Goal: Transaction & Acquisition: Purchase product/service

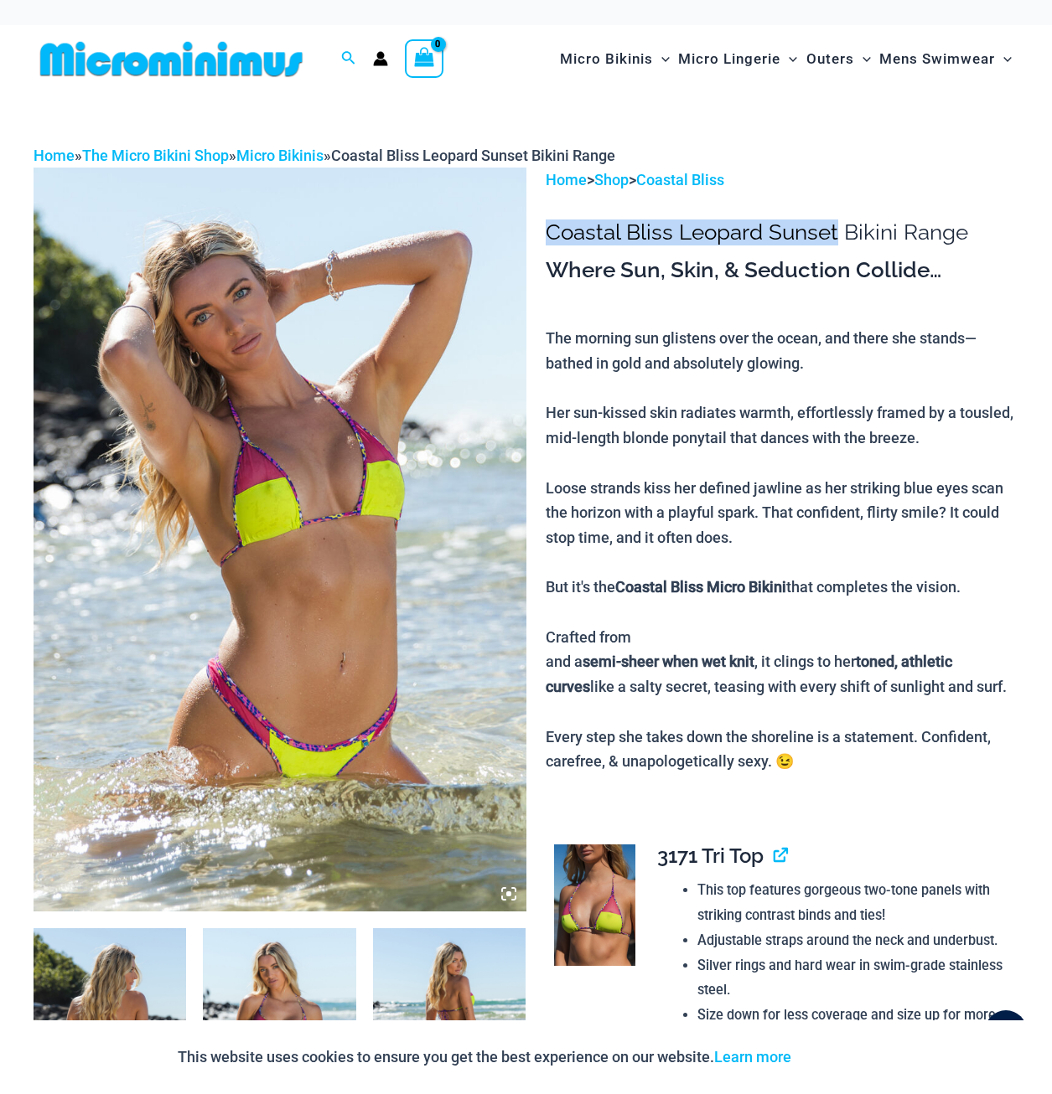
drag, startPoint x: 548, startPoint y: 234, endPoint x: 835, endPoint y: 224, distance: 287.6
click at [835, 224] on h1 "Coastal Bliss Leopard Sunset Bikini Range" at bounding box center [782, 233] width 473 height 26
copy h1 "Coastal Bliss Leopard Sunset"
click at [300, 595] on img at bounding box center [280, 539] width 493 height 743
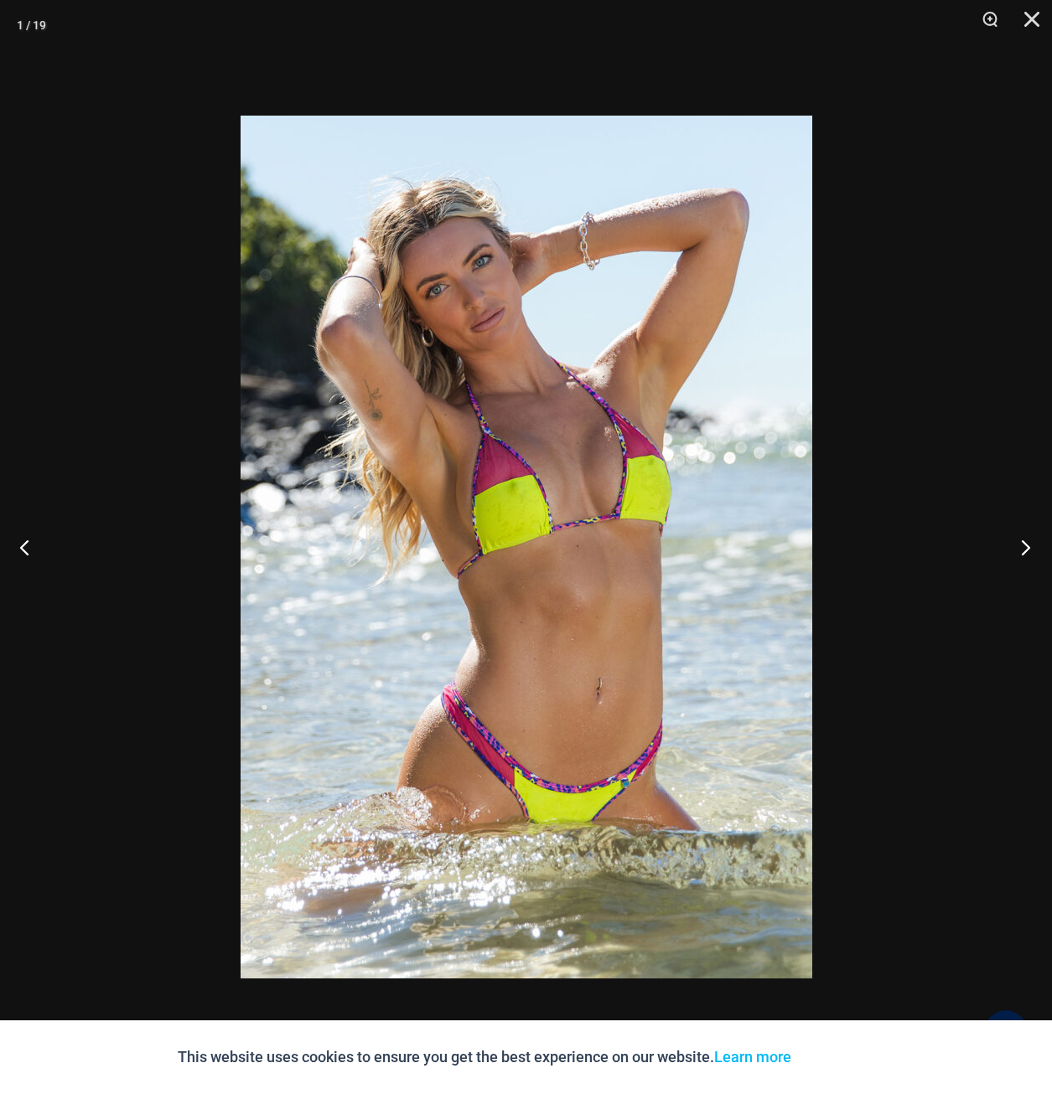
click at [1023, 546] on button "Next" at bounding box center [1020, 547] width 63 height 84
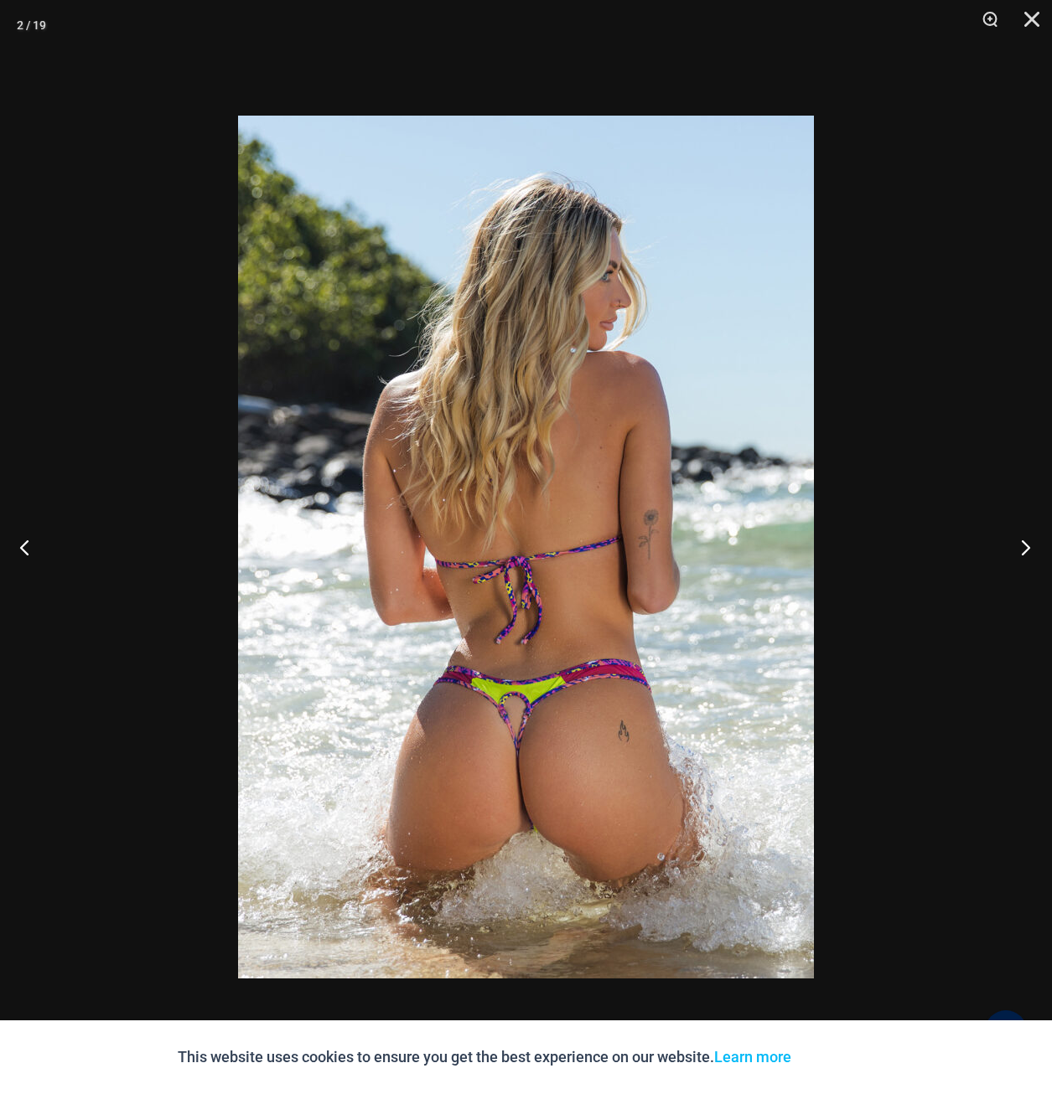
click at [1018, 547] on button "Next" at bounding box center [1020, 547] width 63 height 84
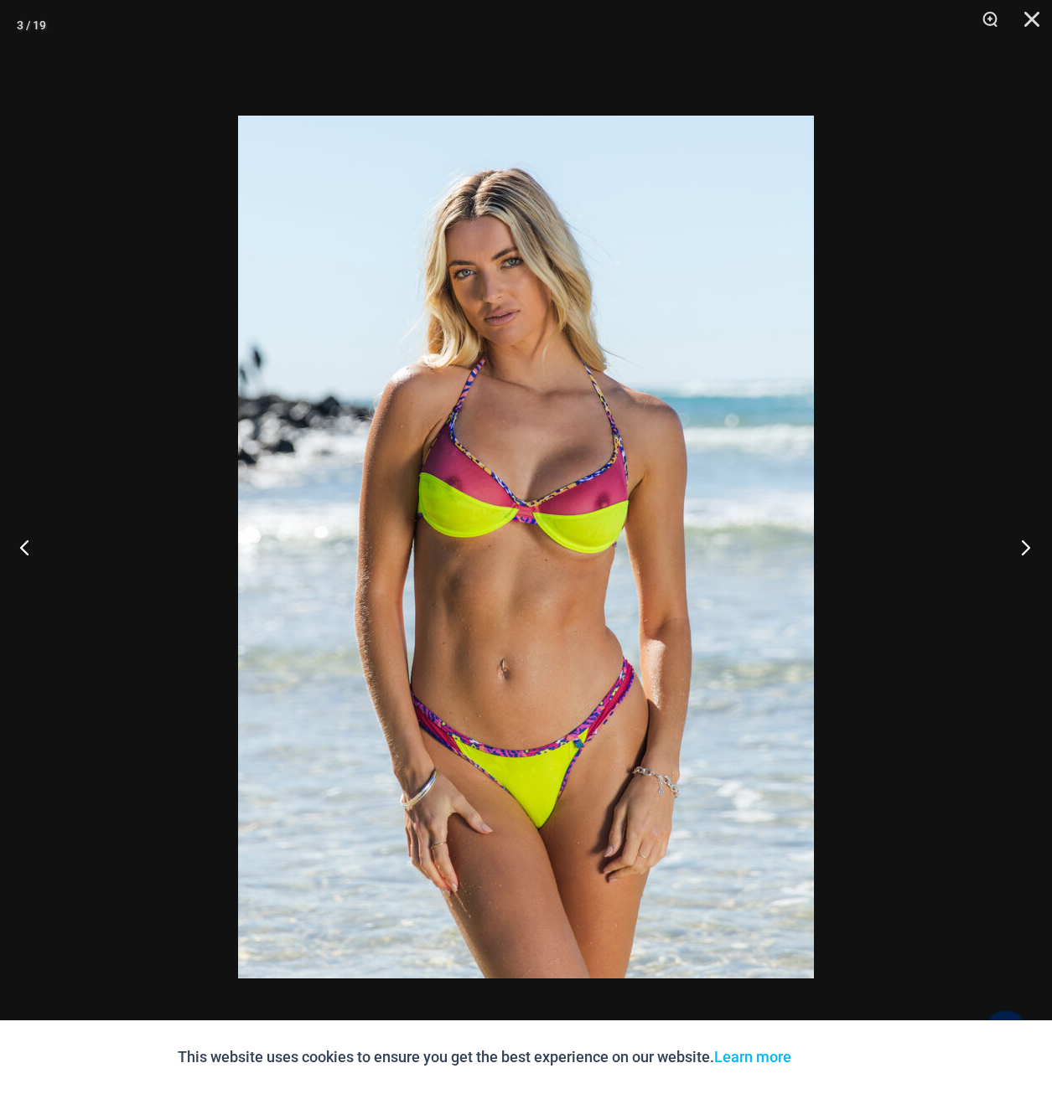
click at [1026, 546] on button "Next" at bounding box center [1020, 547] width 63 height 84
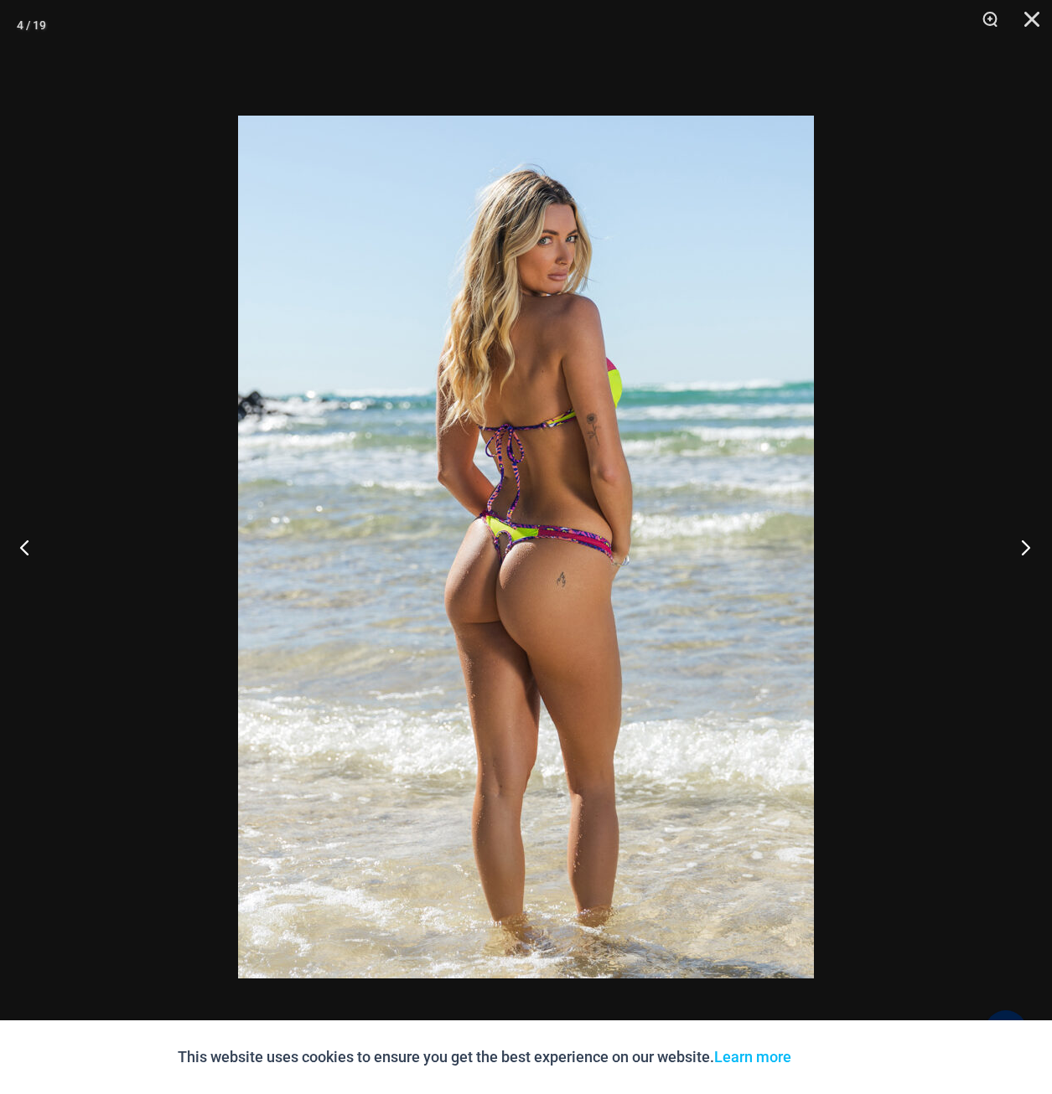
click at [1022, 546] on button "Next" at bounding box center [1020, 547] width 63 height 84
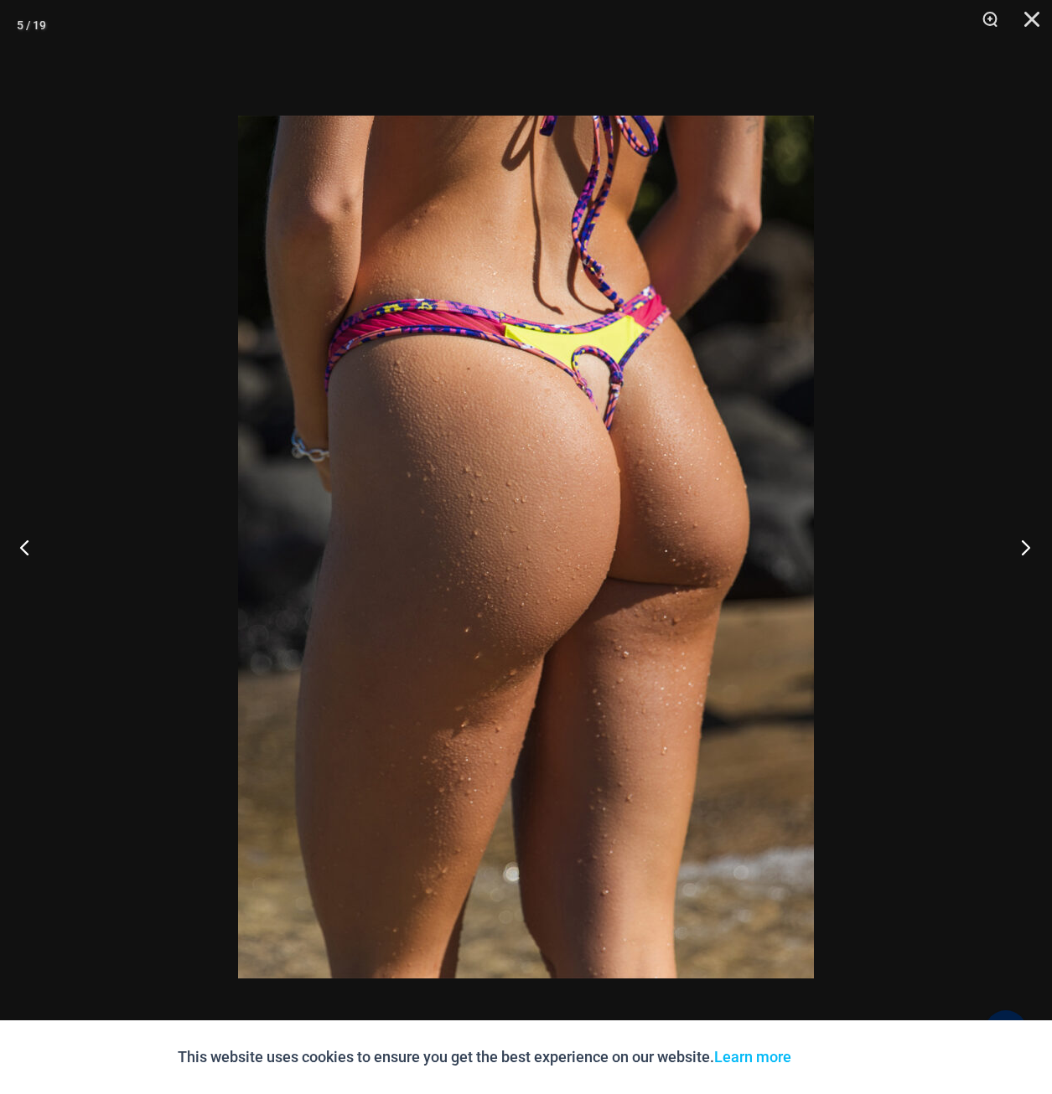
click at [1026, 543] on button "Next" at bounding box center [1020, 547] width 63 height 84
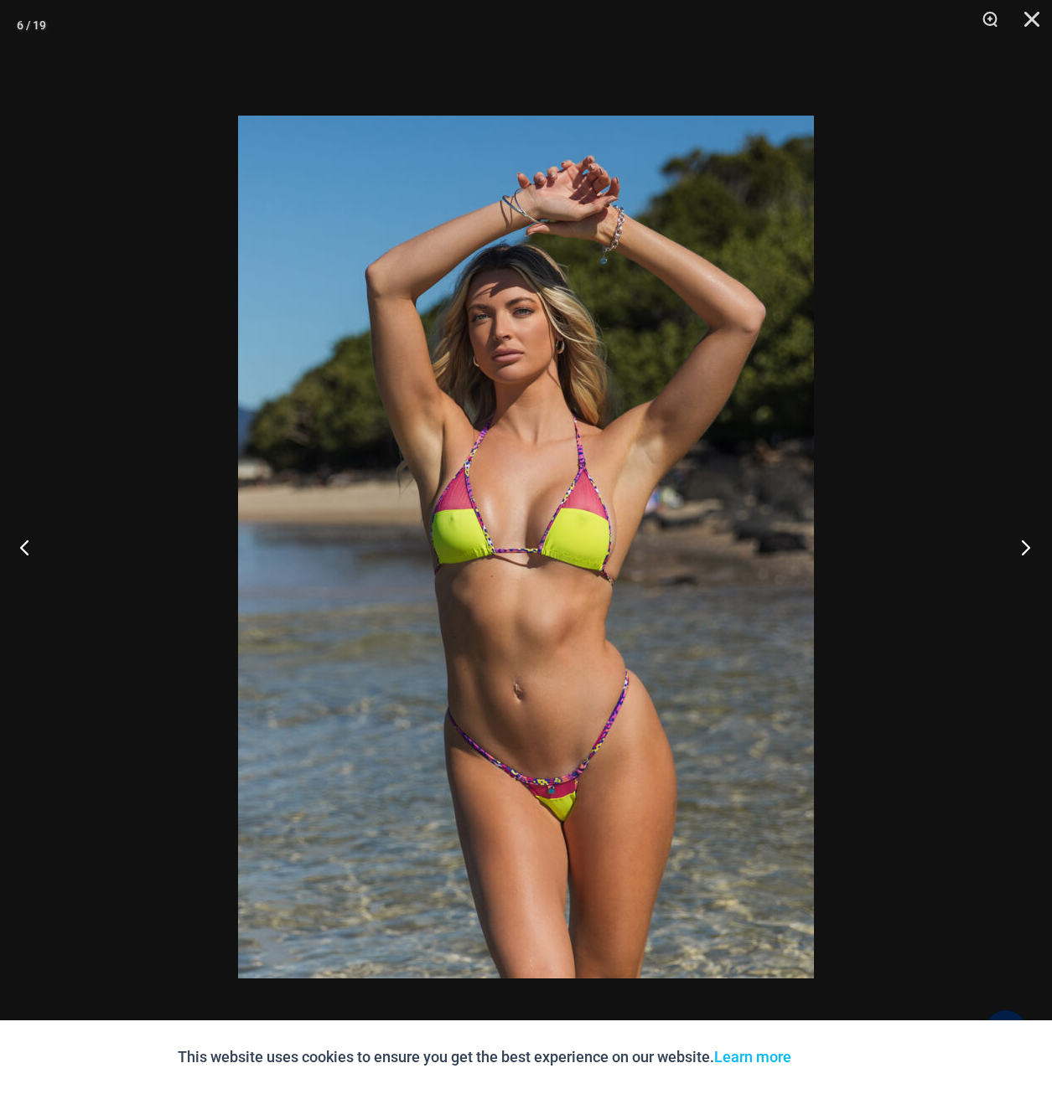
click at [1020, 538] on button "Next" at bounding box center [1020, 547] width 63 height 84
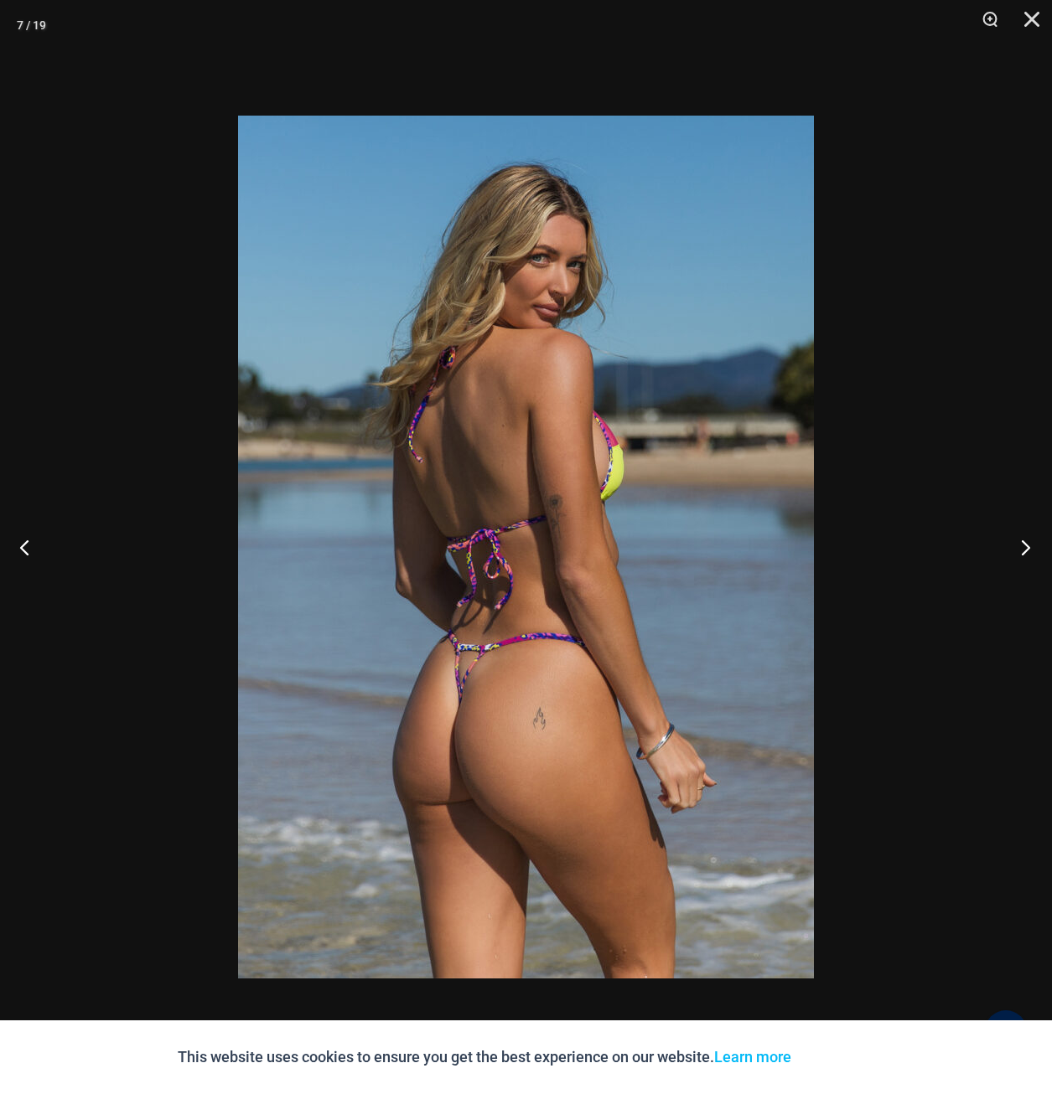
click at [1021, 541] on button "Next" at bounding box center [1020, 547] width 63 height 84
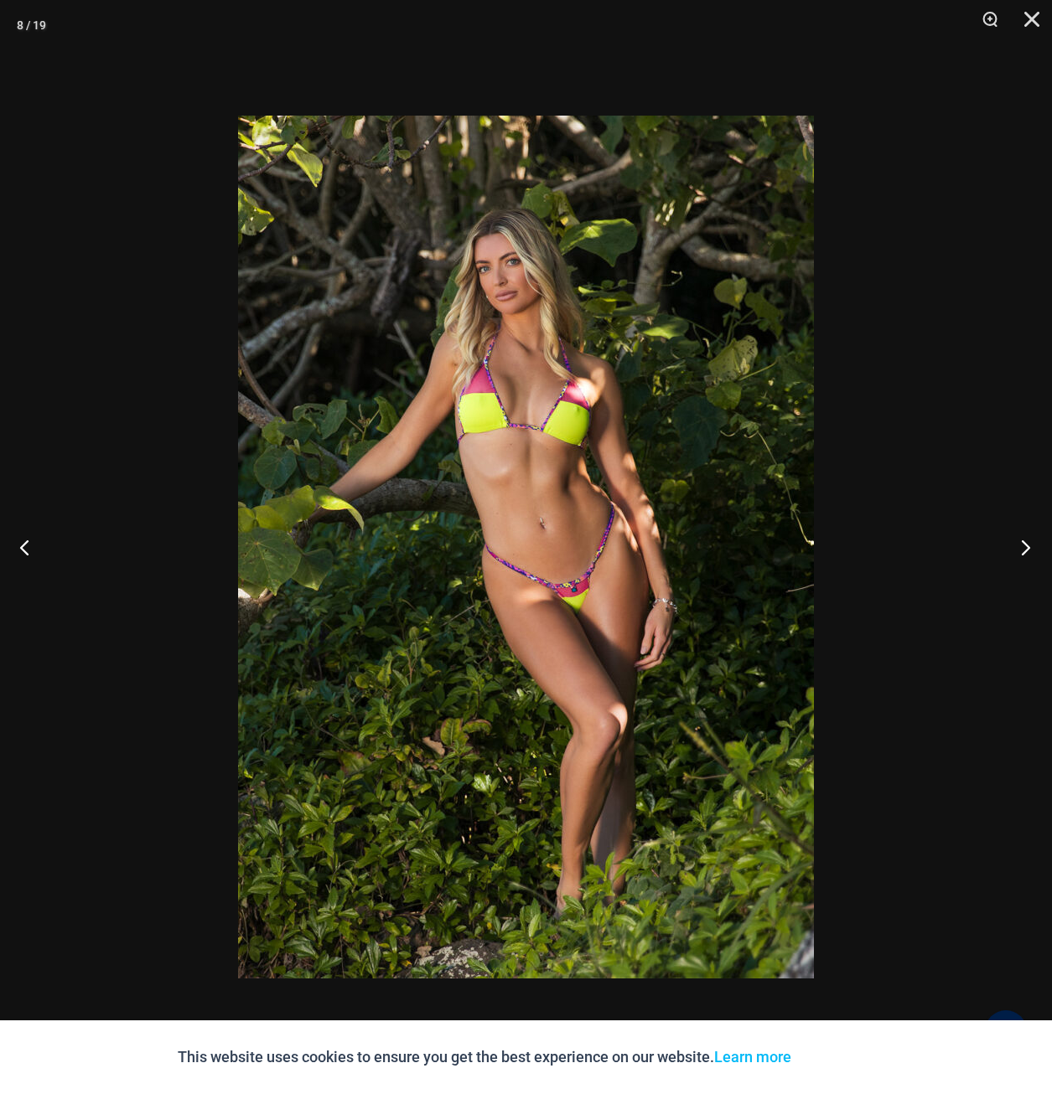
click at [1021, 541] on button "Next" at bounding box center [1020, 547] width 63 height 84
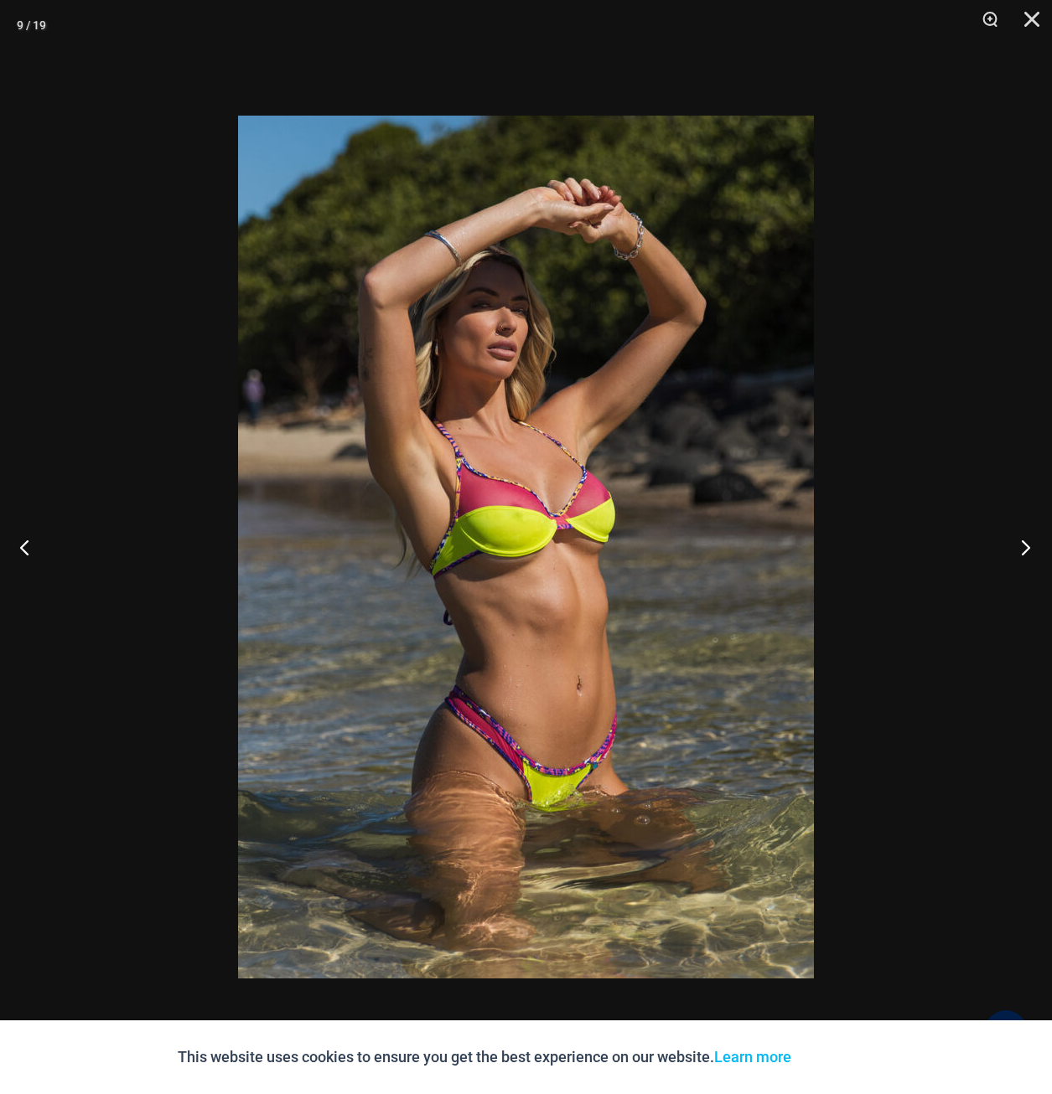
click at [1021, 537] on button "Next" at bounding box center [1020, 547] width 63 height 84
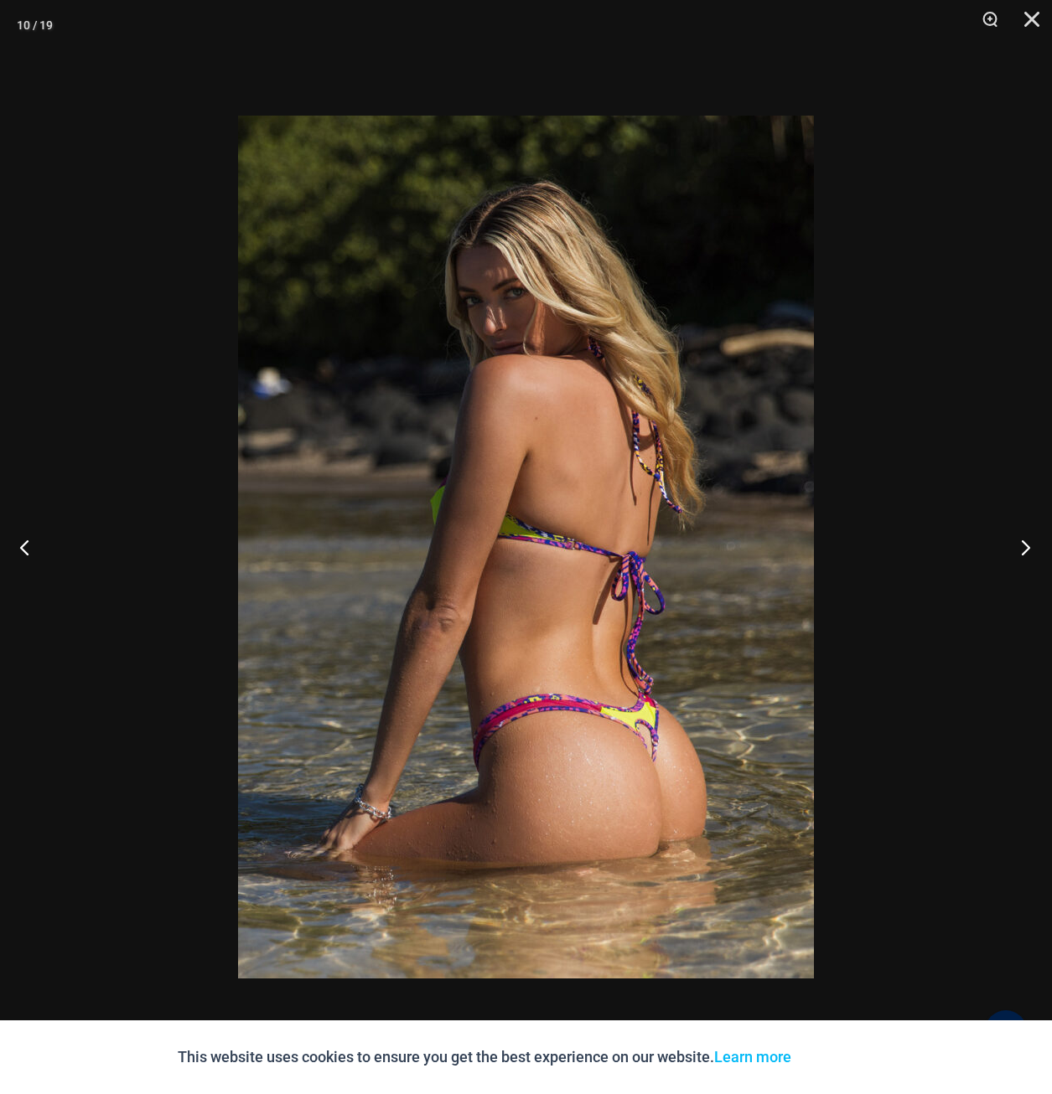
click at [1021, 537] on button "Next" at bounding box center [1020, 547] width 63 height 84
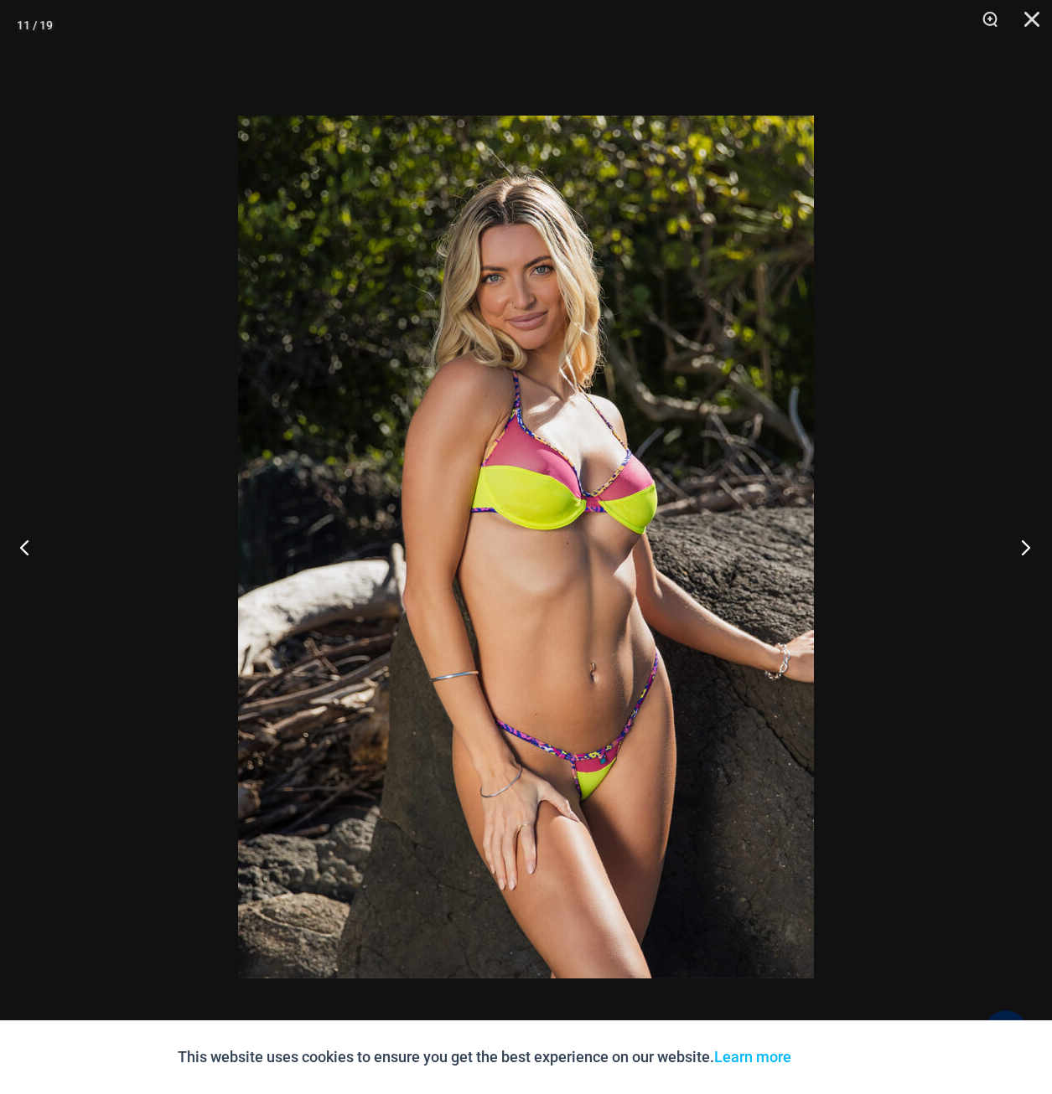
click at [1023, 541] on button "Next" at bounding box center [1020, 547] width 63 height 84
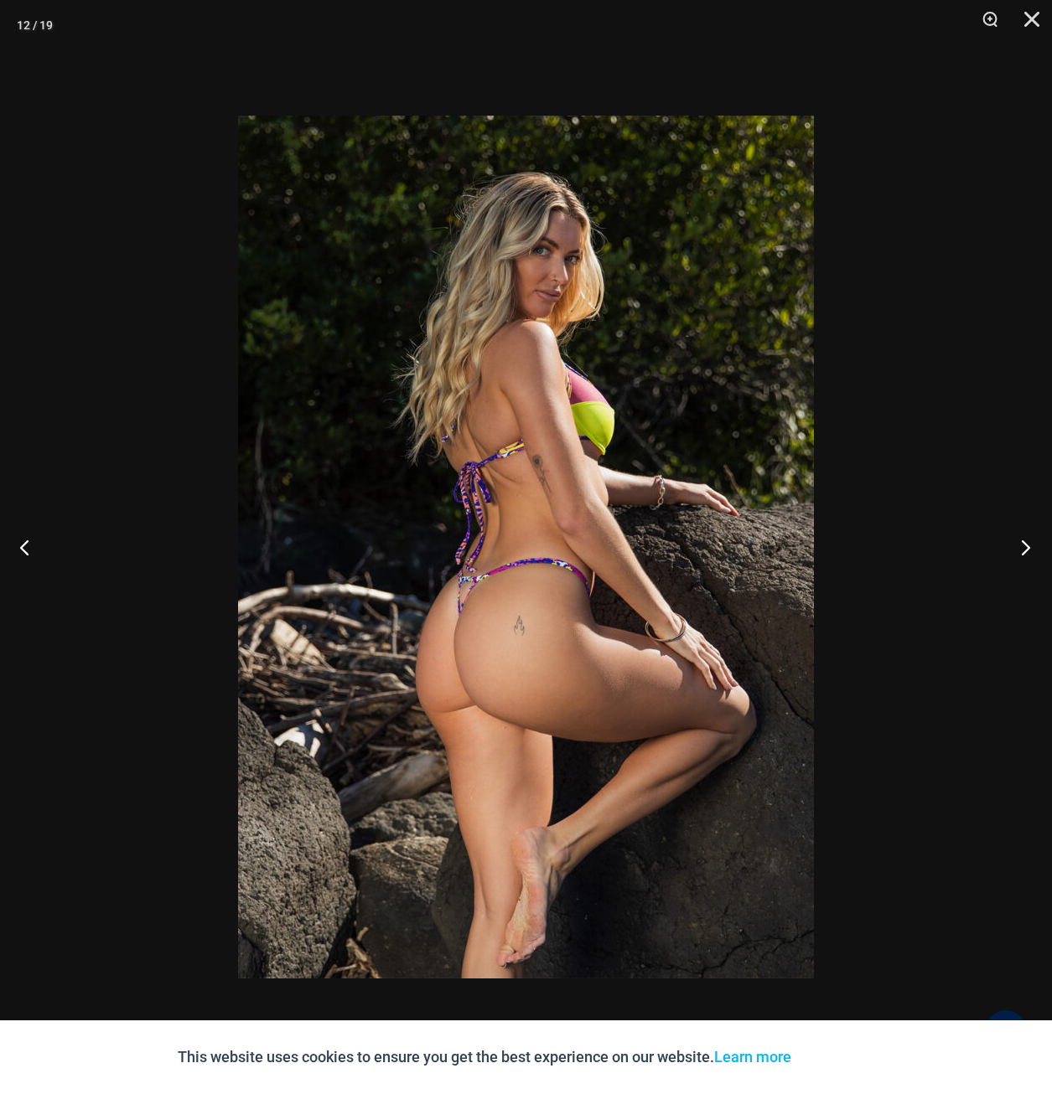
click at [1023, 541] on button "Next" at bounding box center [1020, 547] width 63 height 84
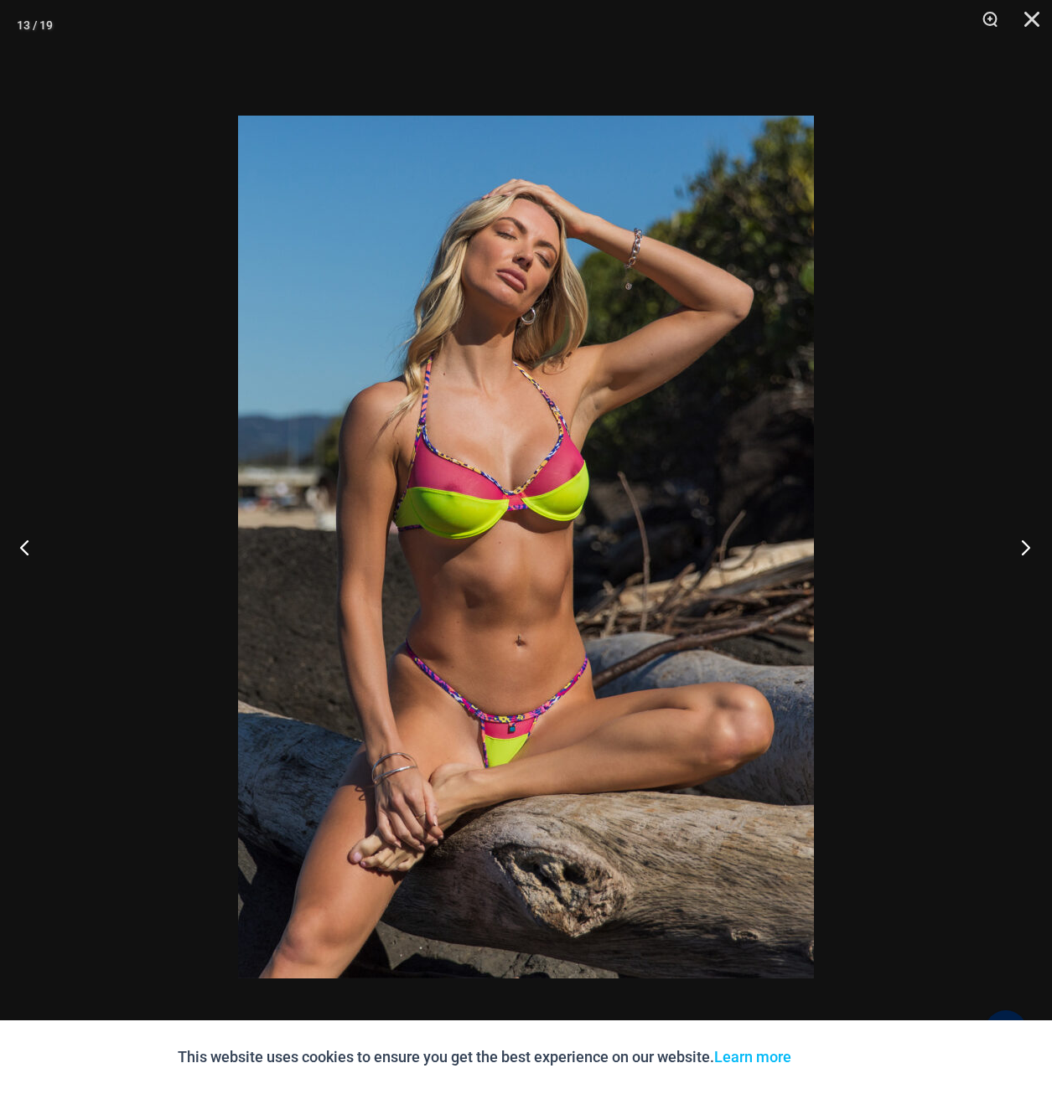
click at [1023, 541] on button "Next" at bounding box center [1020, 547] width 63 height 84
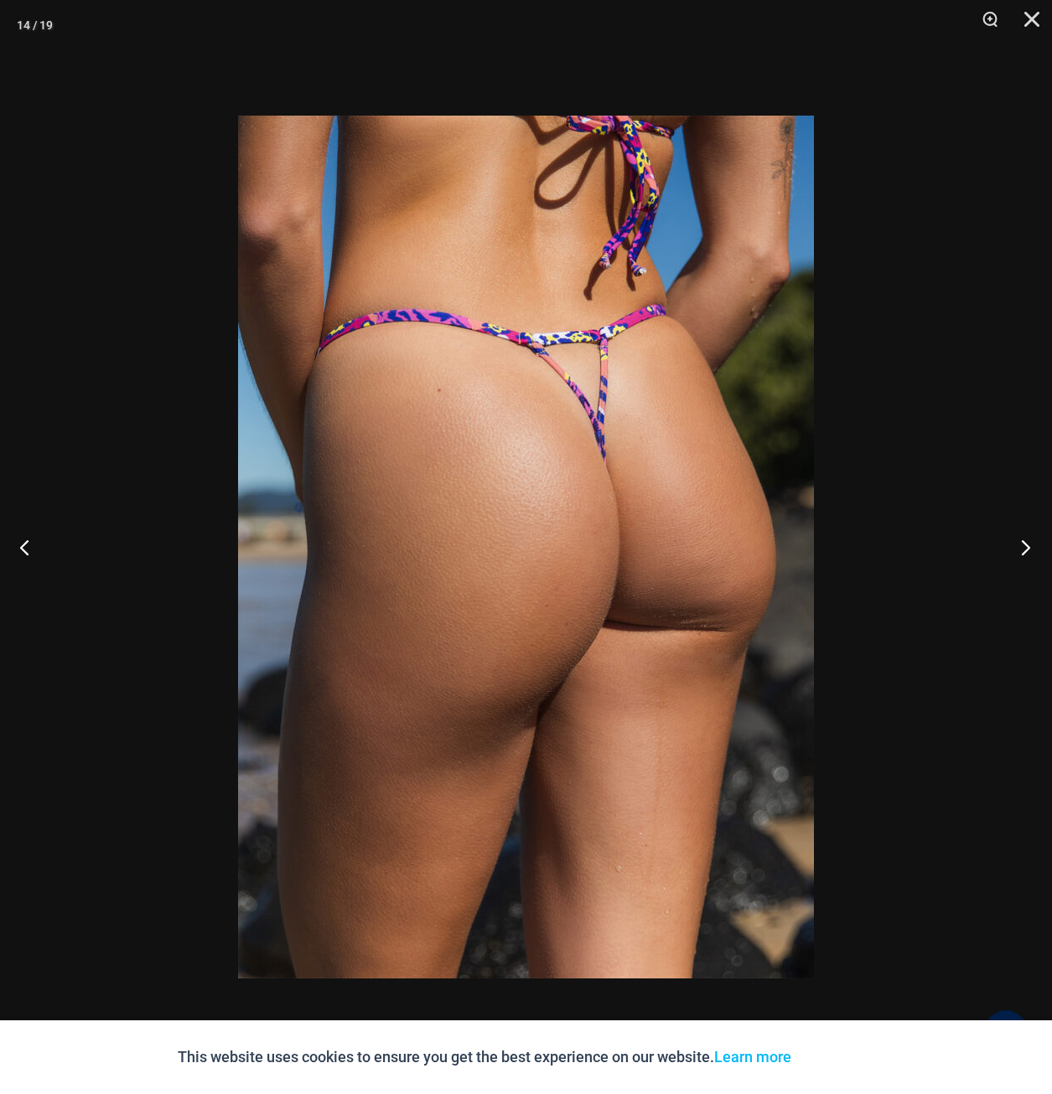
click at [1022, 547] on button "Next" at bounding box center [1020, 547] width 63 height 84
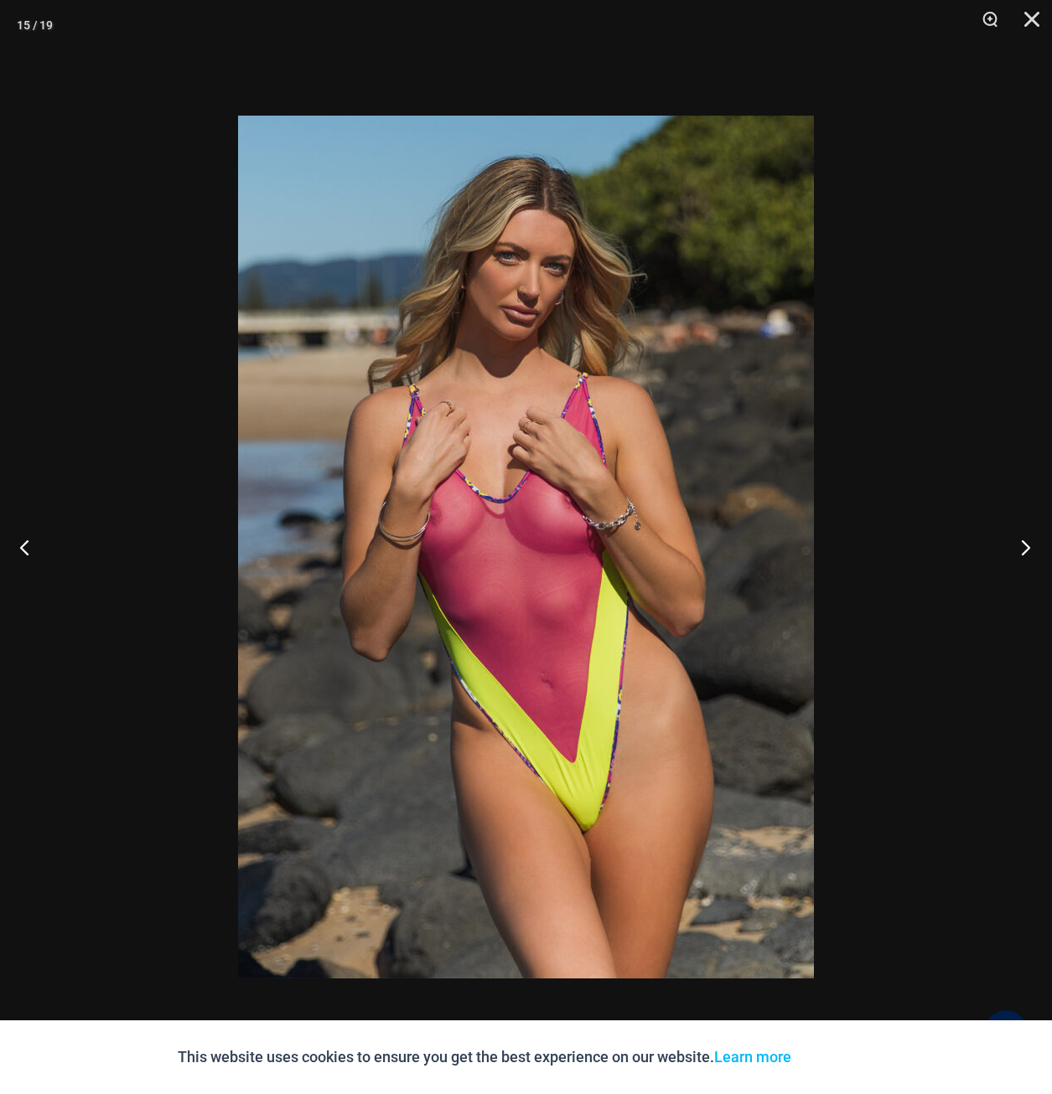
click at [1023, 541] on button "Next" at bounding box center [1020, 547] width 63 height 84
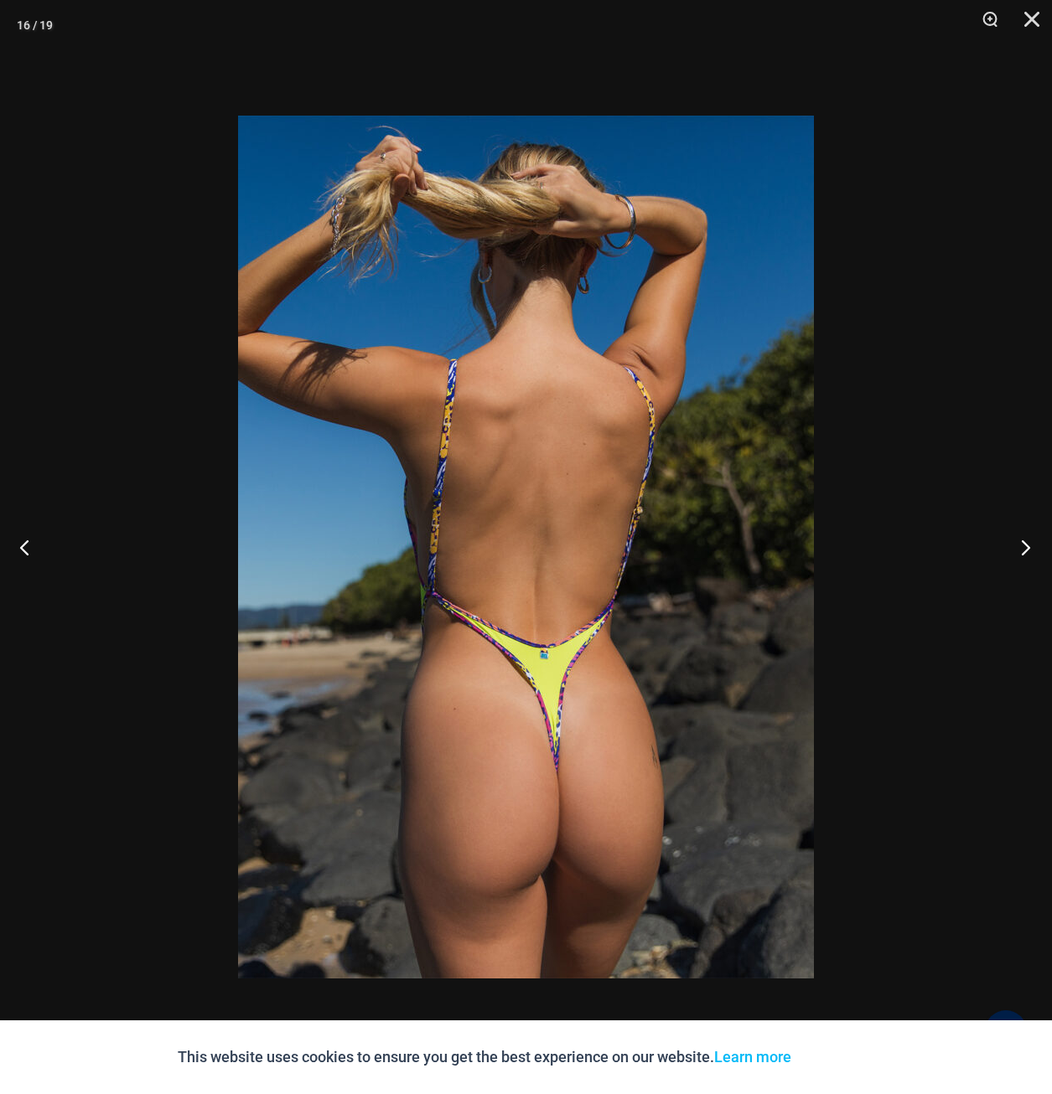
click at [1023, 541] on button "Next" at bounding box center [1020, 547] width 63 height 84
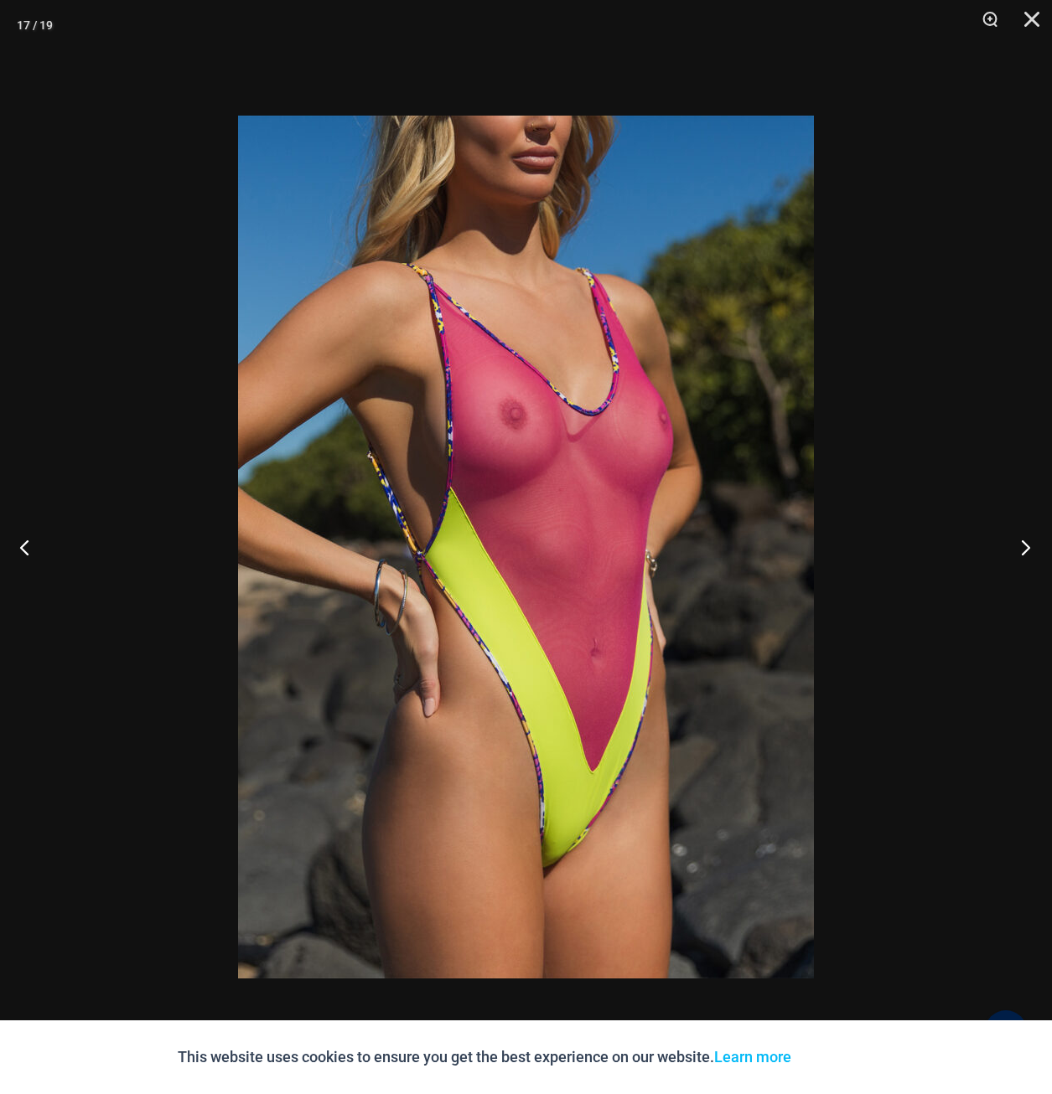
click at [1023, 541] on button "Next" at bounding box center [1020, 547] width 63 height 84
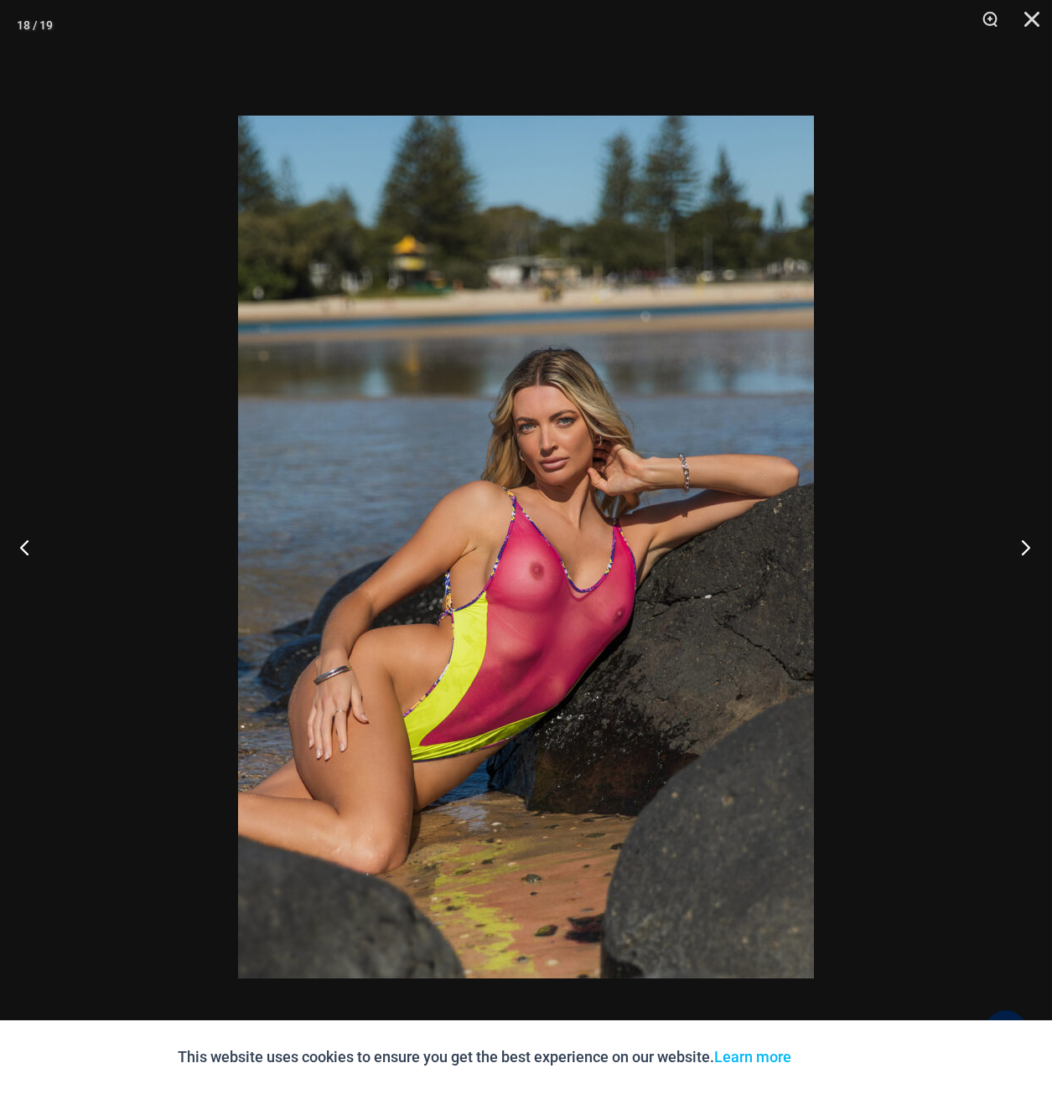
click at [1023, 541] on button "Next" at bounding box center [1020, 547] width 63 height 84
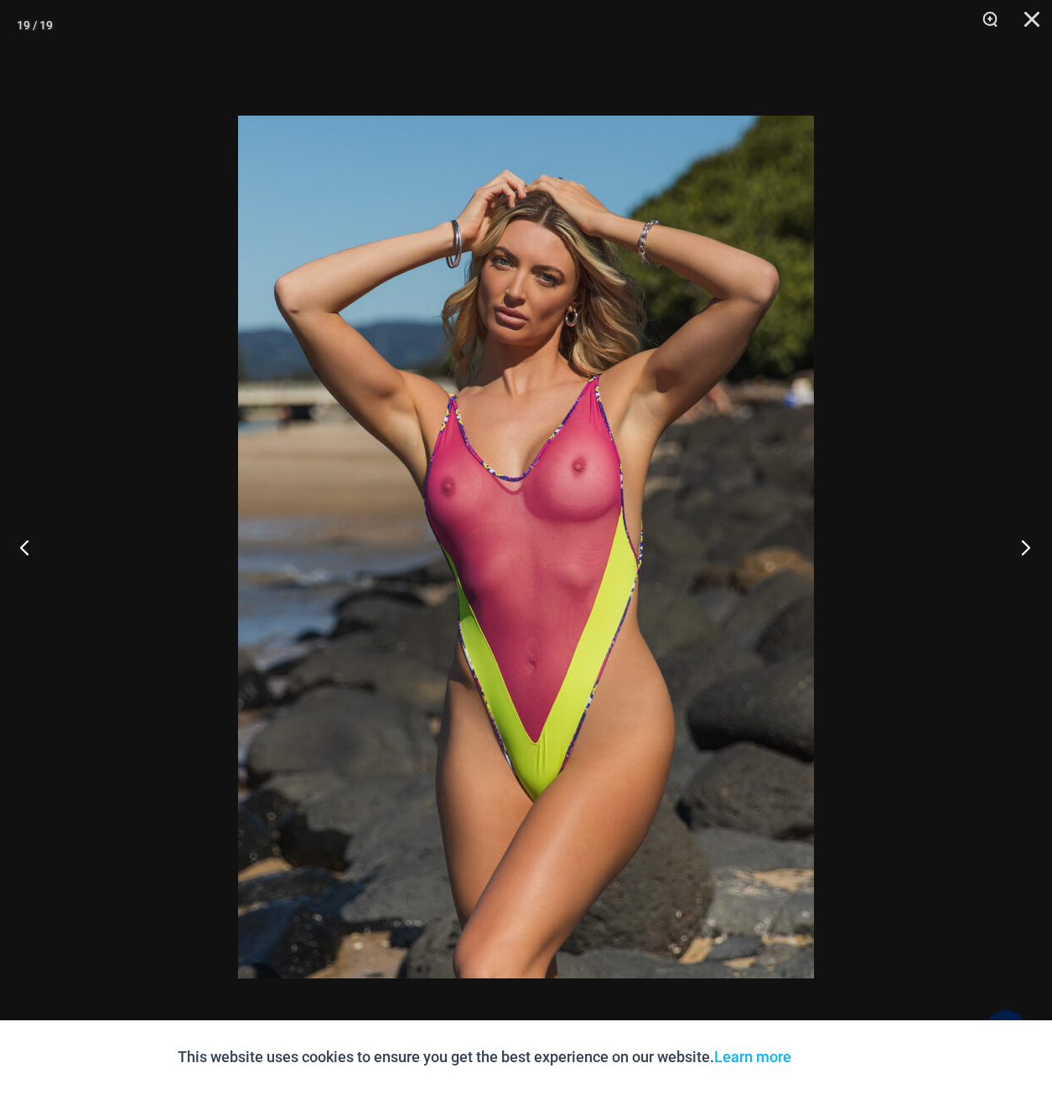
click at [1023, 541] on button "Next" at bounding box center [1020, 547] width 63 height 84
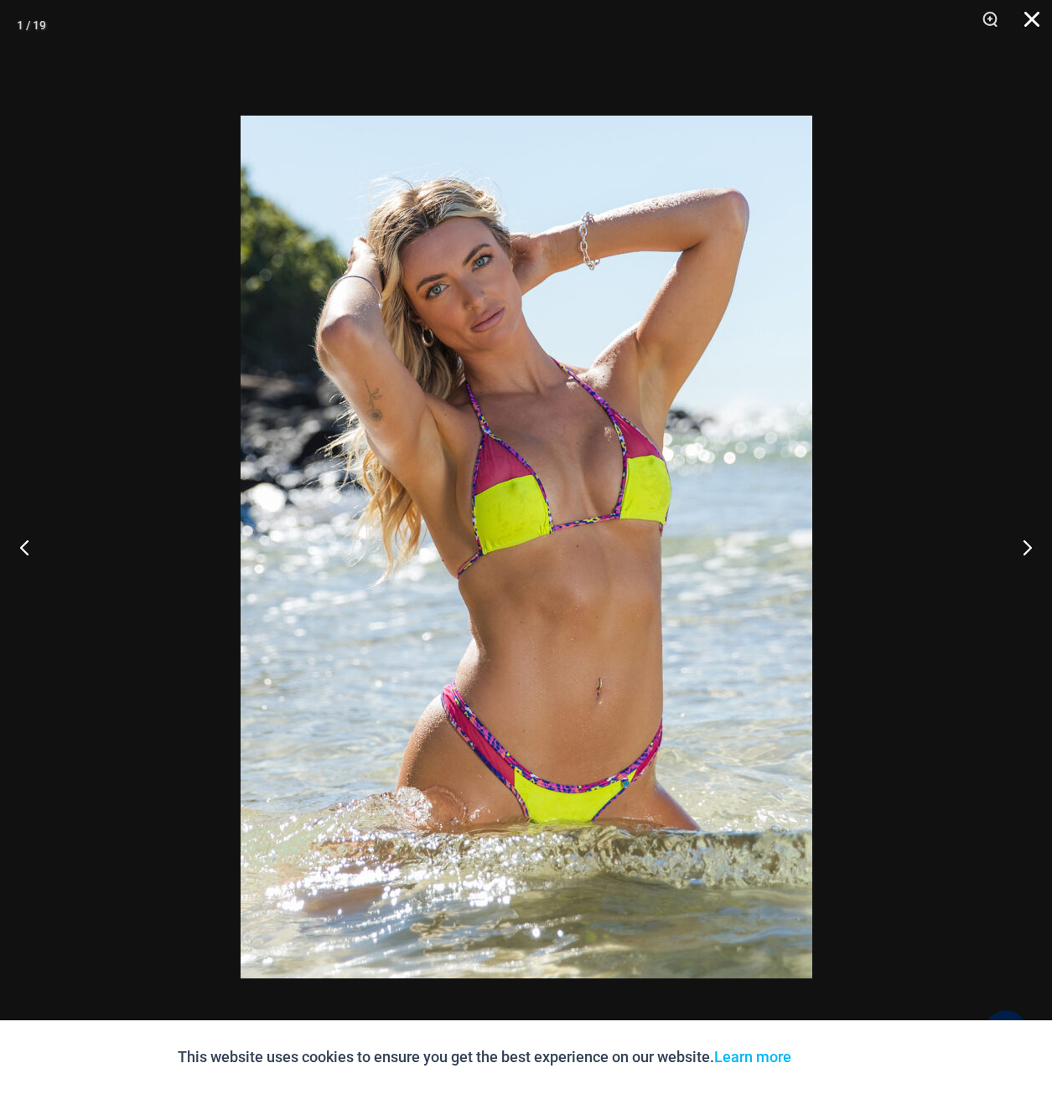
click at [1030, 14] on button "Close" at bounding box center [1026, 25] width 42 height 50
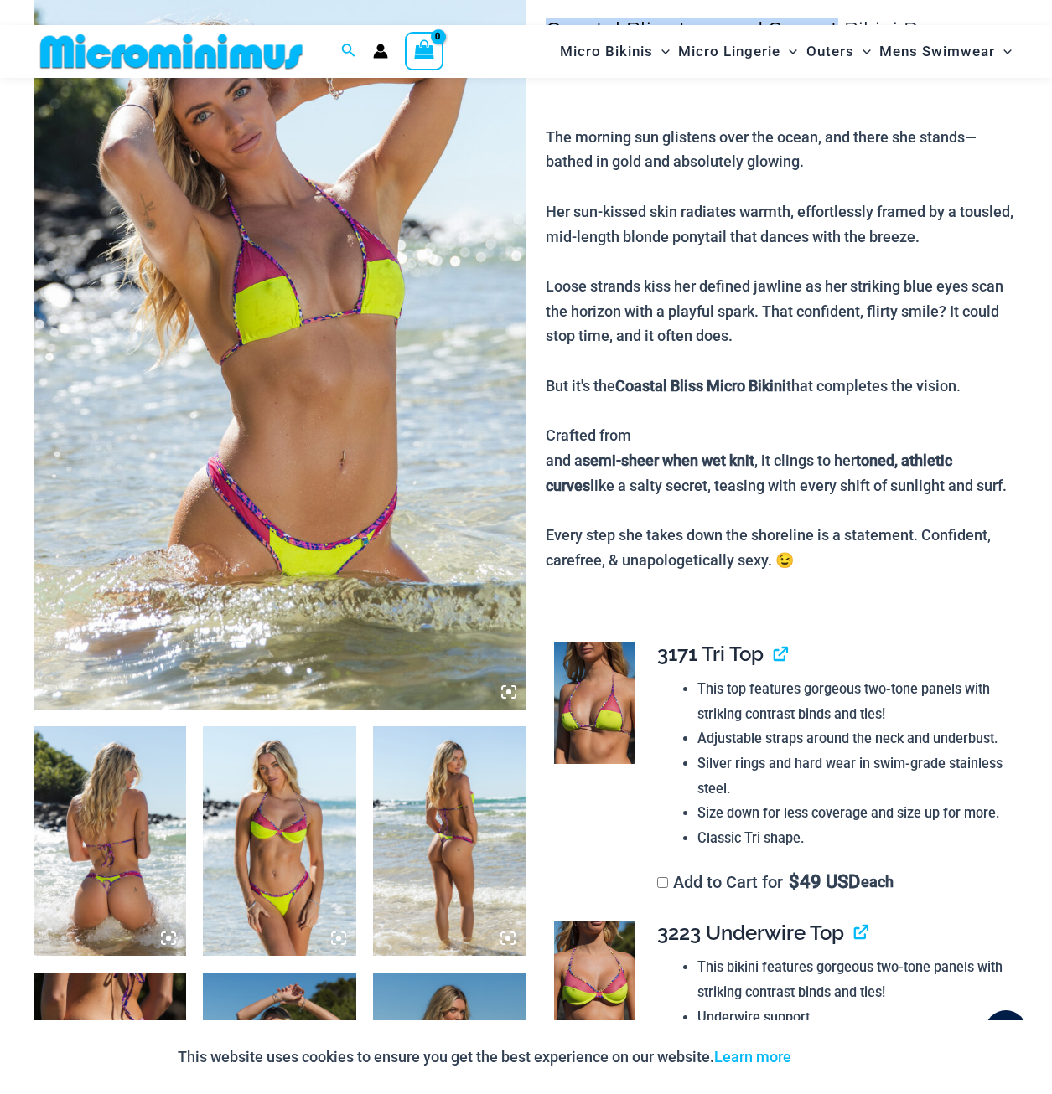
scroll to position [236, 0]
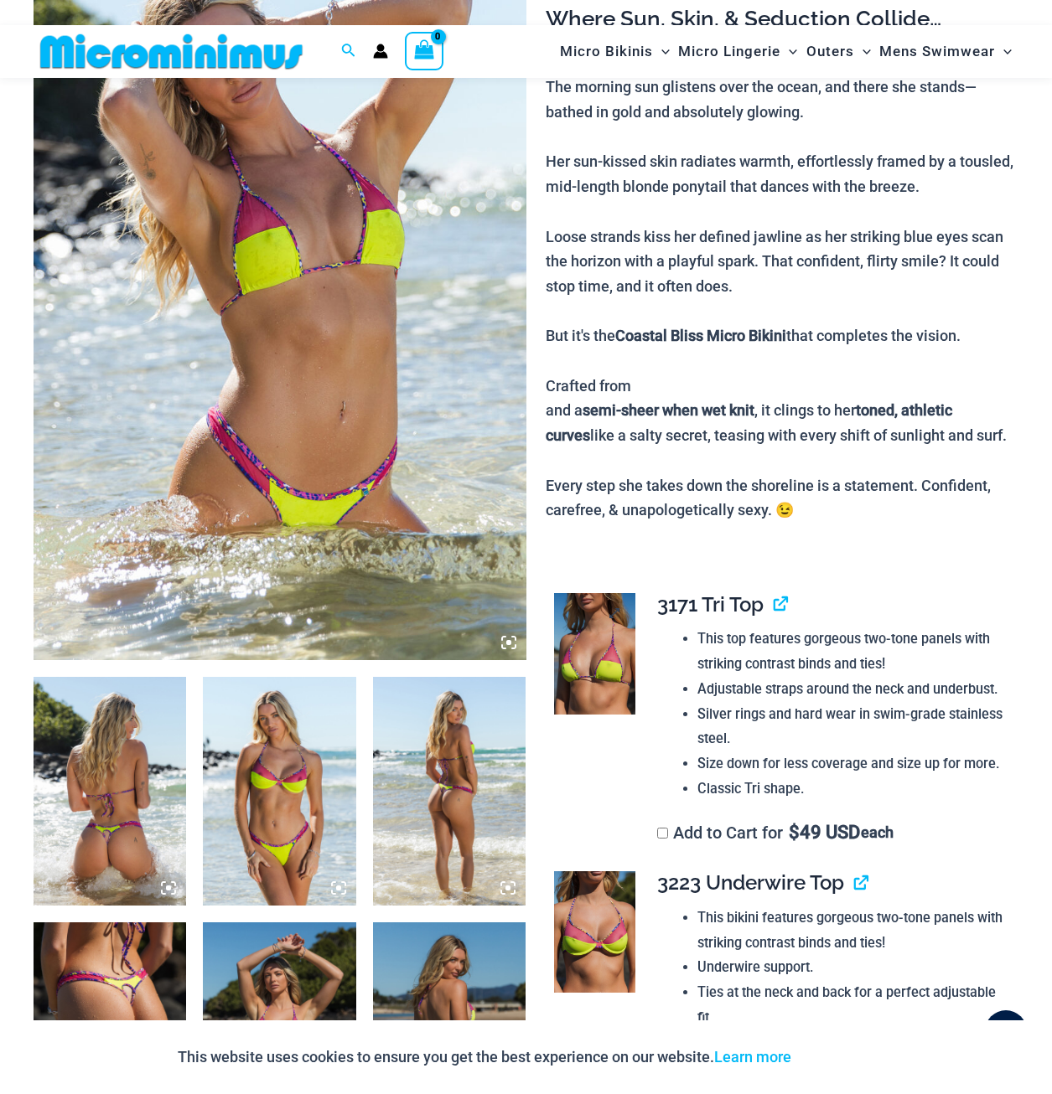
click at [596, 667] on img at bounding box center [594, 654] width 81 height 122
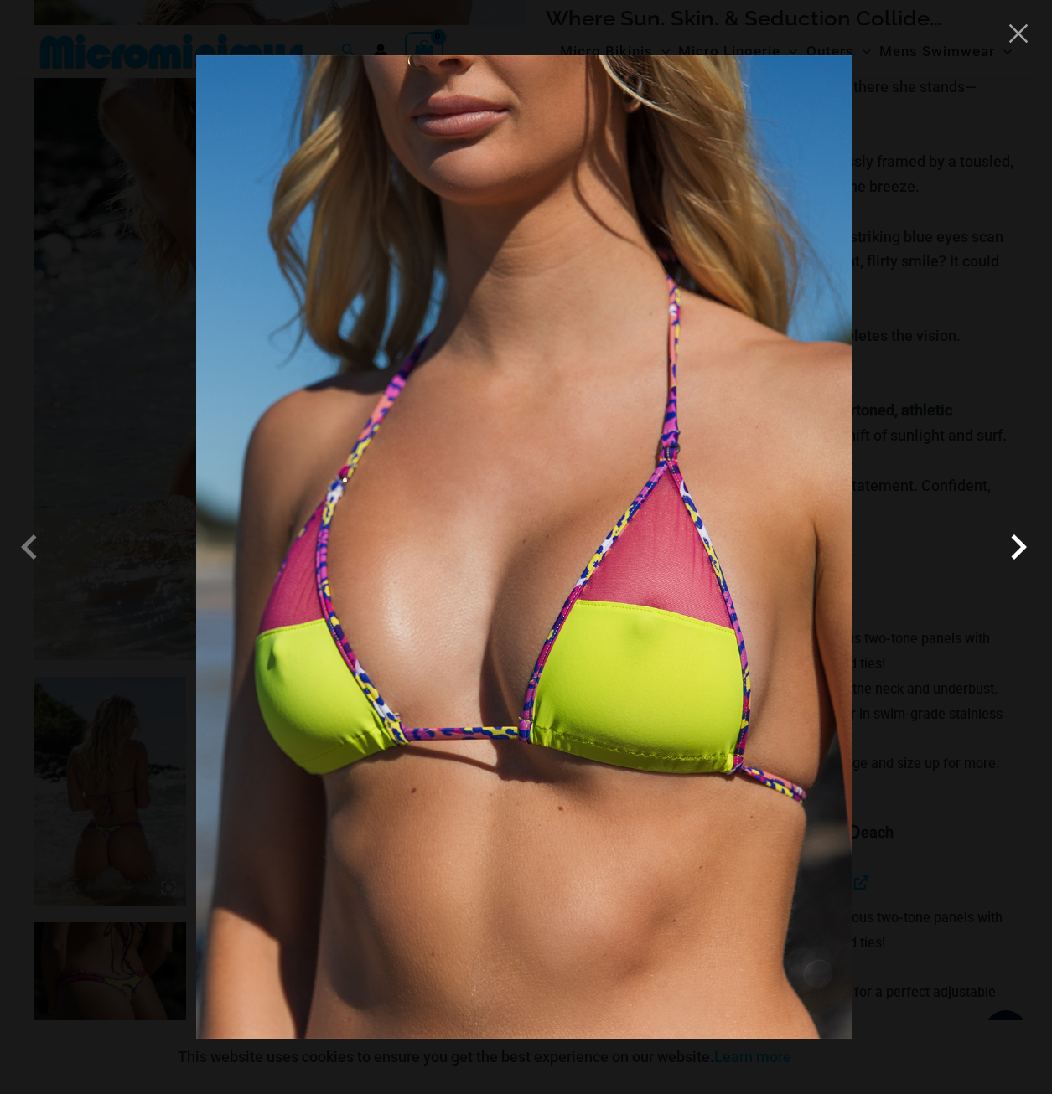
click at [1013, 537] on span at bounding box center [1018, 547] width 50 height 50
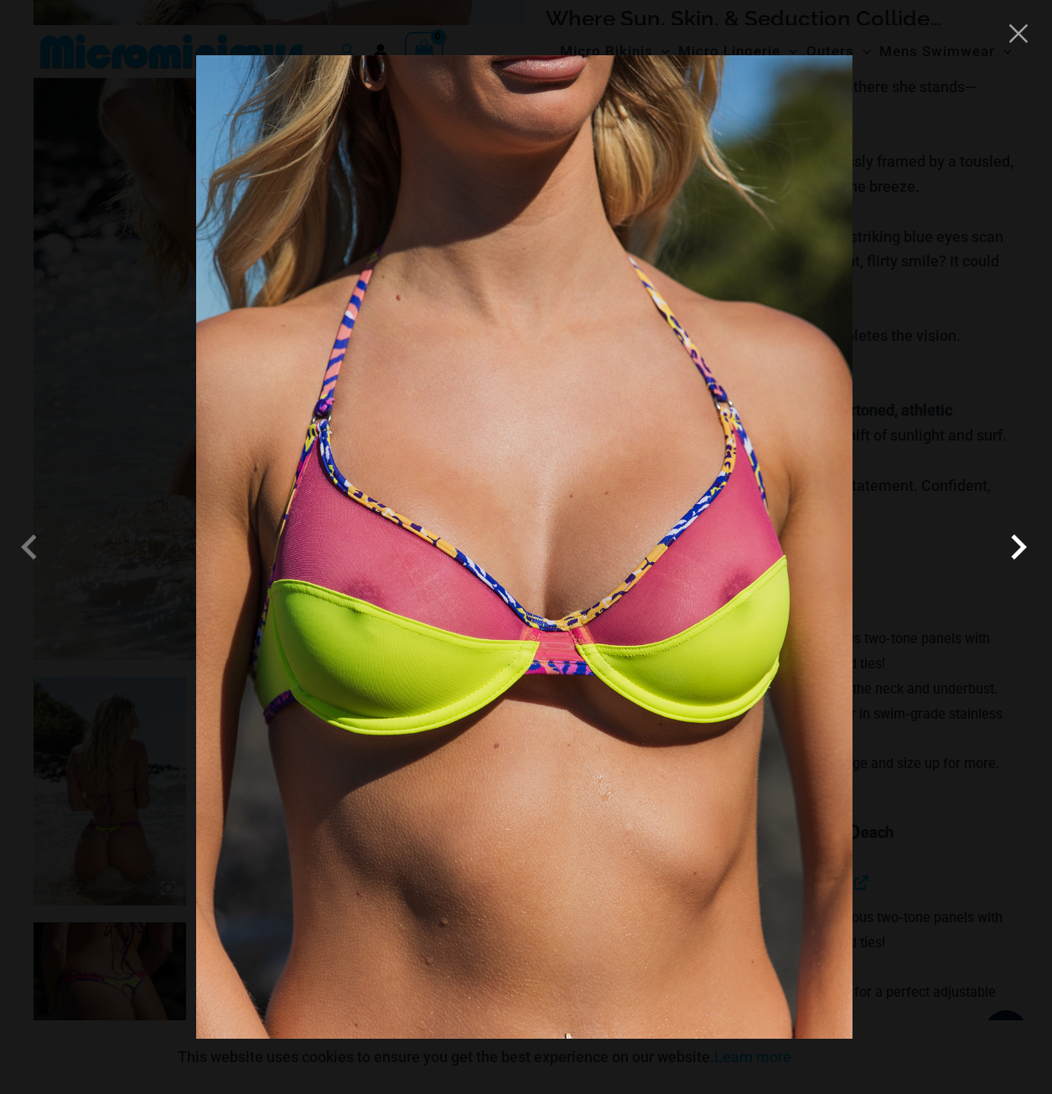
click at [1022, 550] on span at bounding box center [1018, 547] width 50 height 50
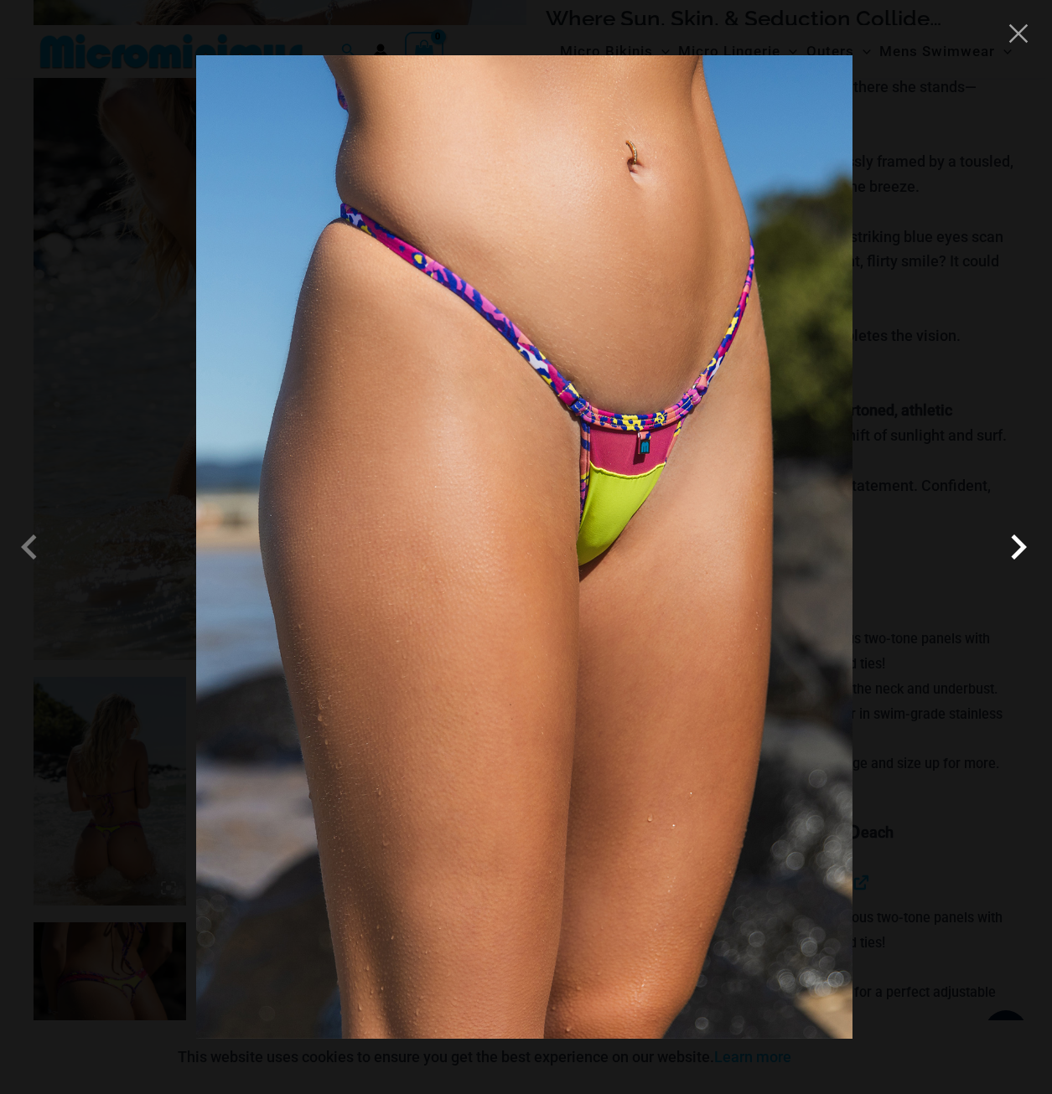
click at [1022, 550] on span at bounding box center [1018, 547] width 50 height 50
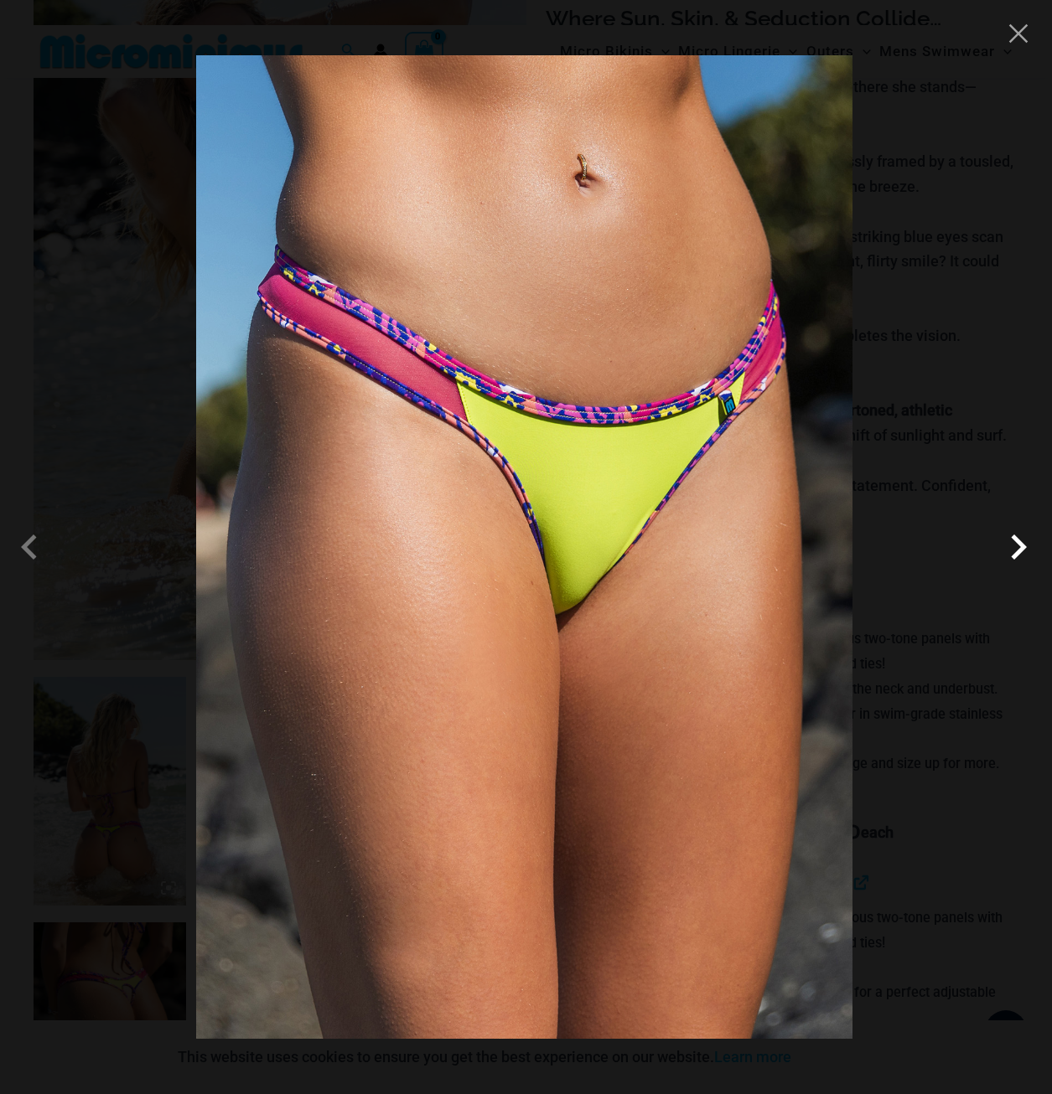
click at [1013, 550] on span at bounding box center [1018, 547] width 50 height 50
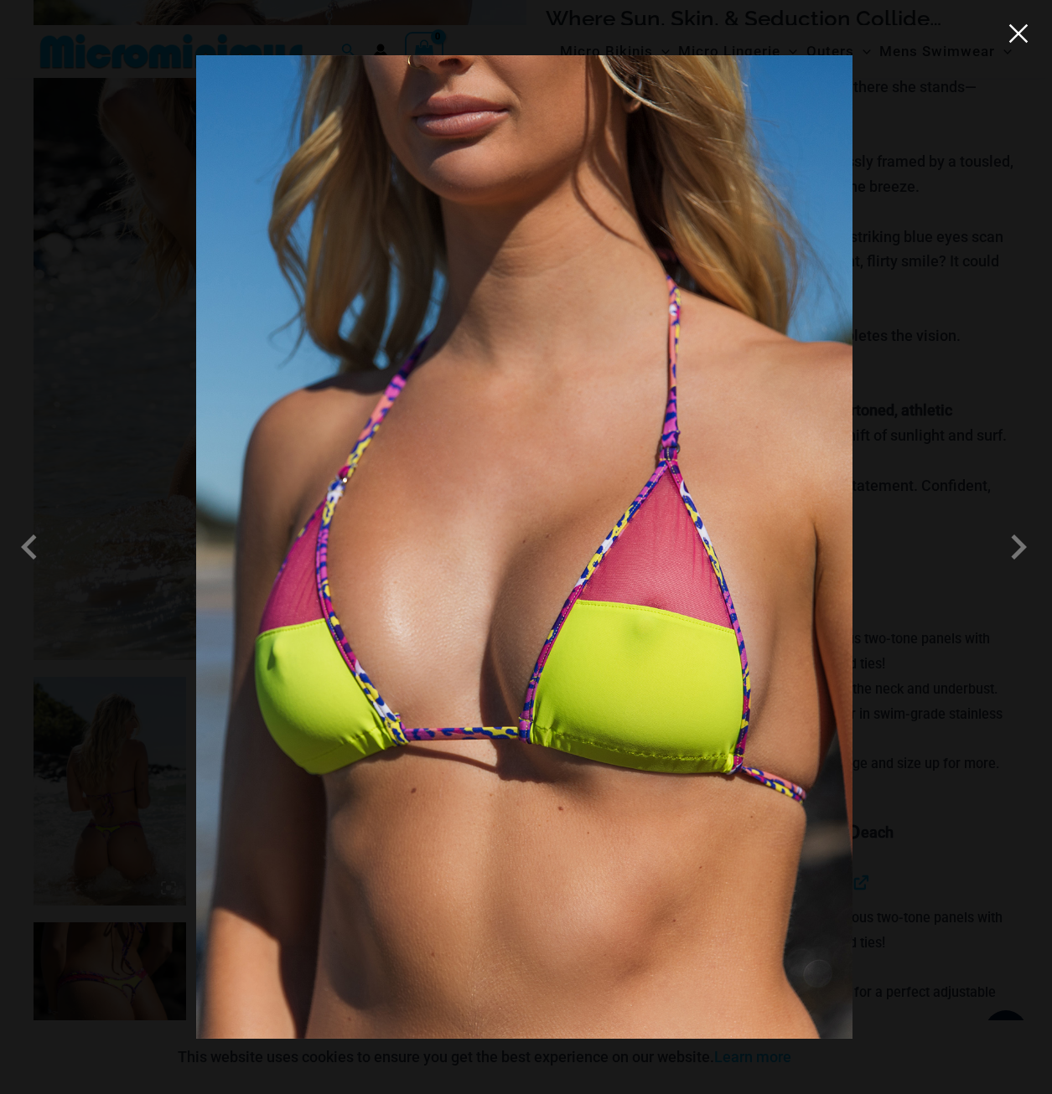
click at [1016, 34] on button "Close" at bounding box center [1018, 33] width 25 height 25
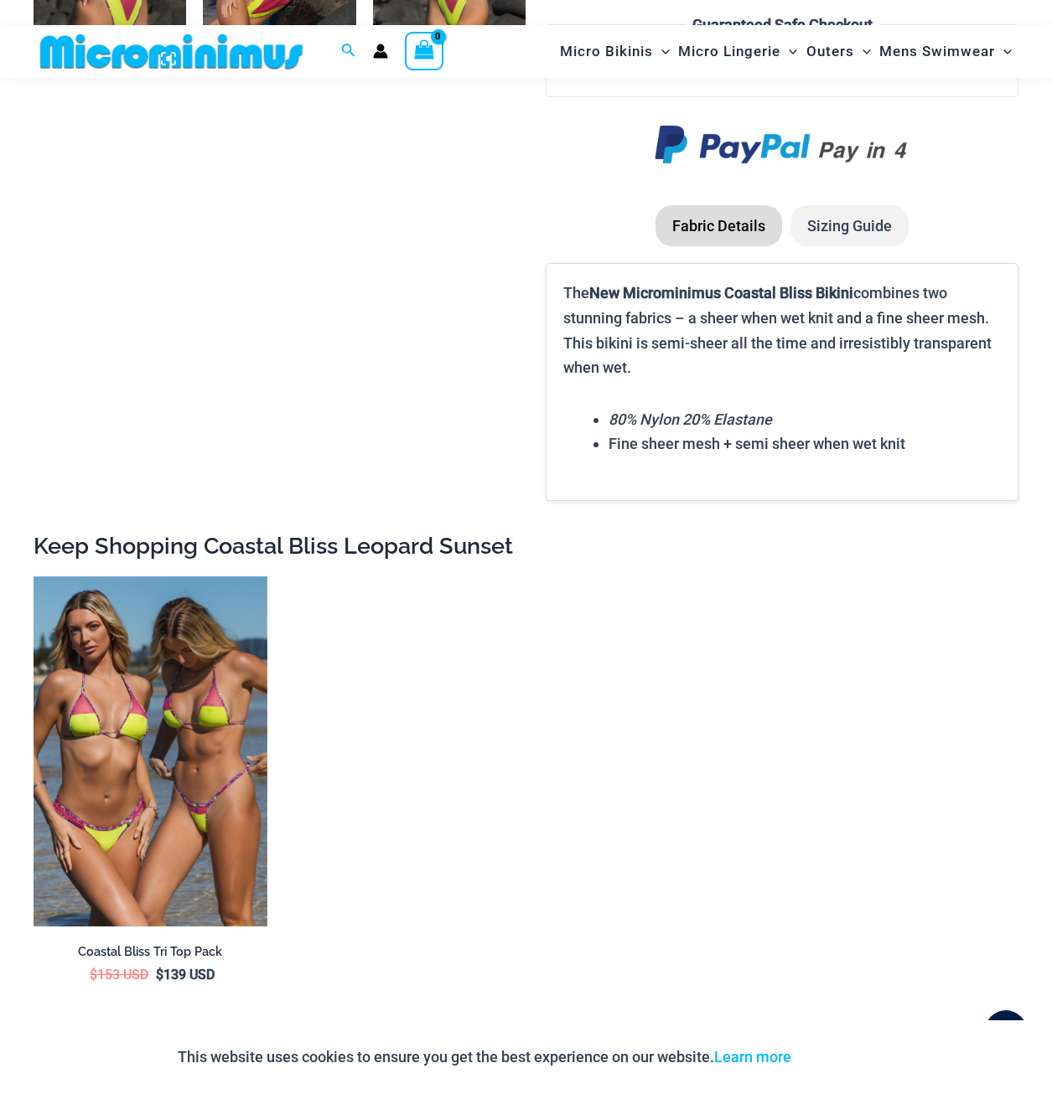
scroll to position [2331, 0]
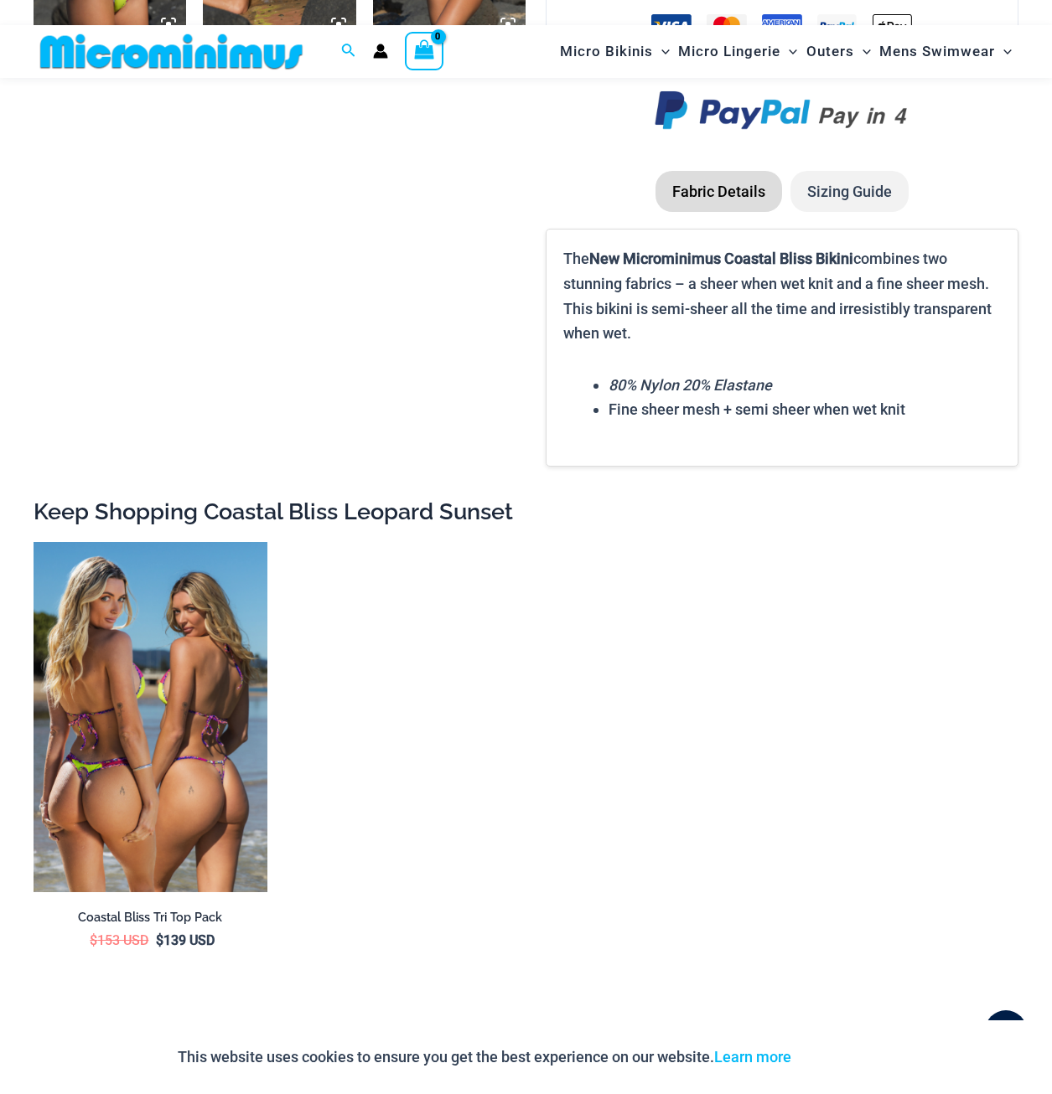
click at [147, 694] on img at bounding box center [151, 717] width 234 height 350
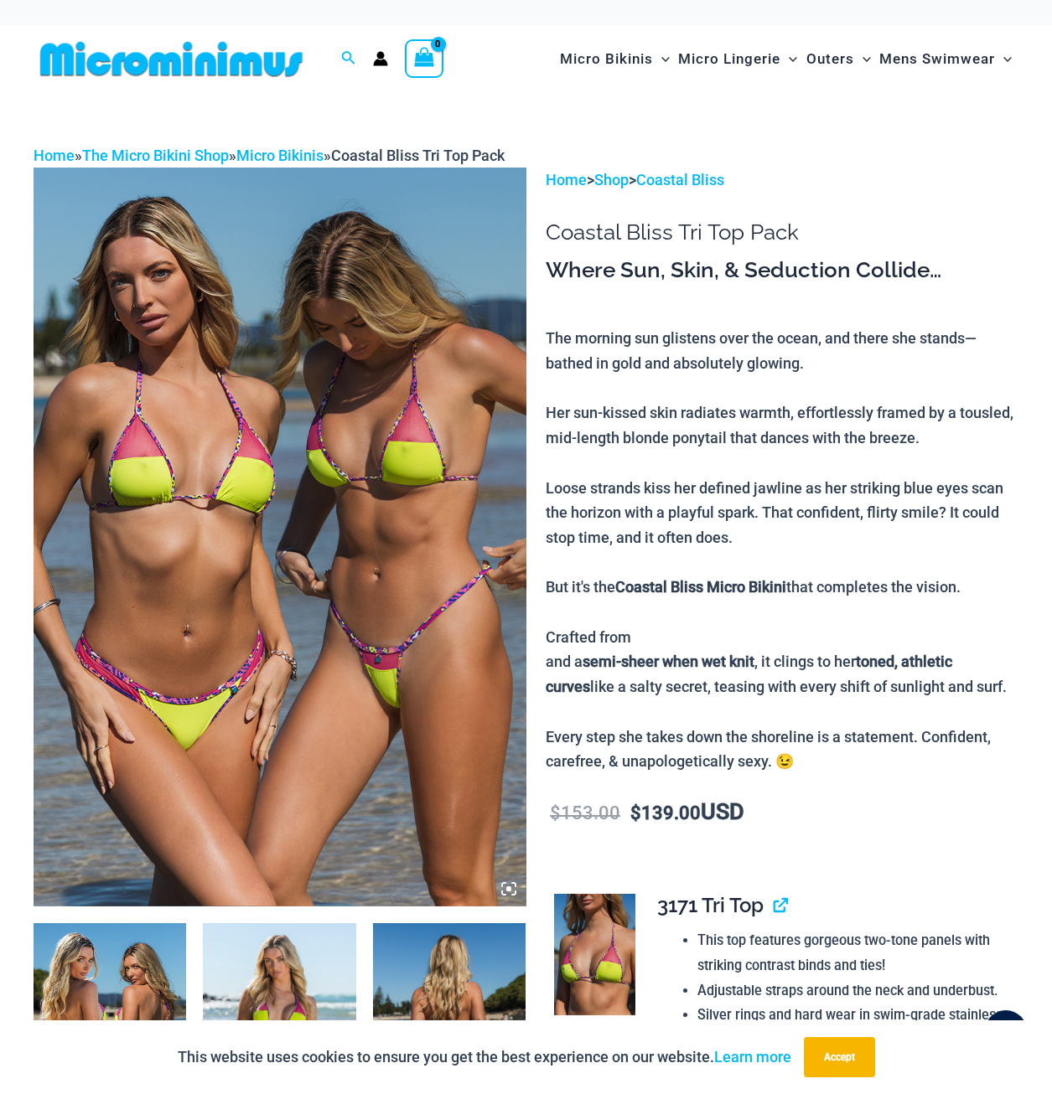
click at [280, 609] on img at bounding box center [280, 537] width 493 height 738
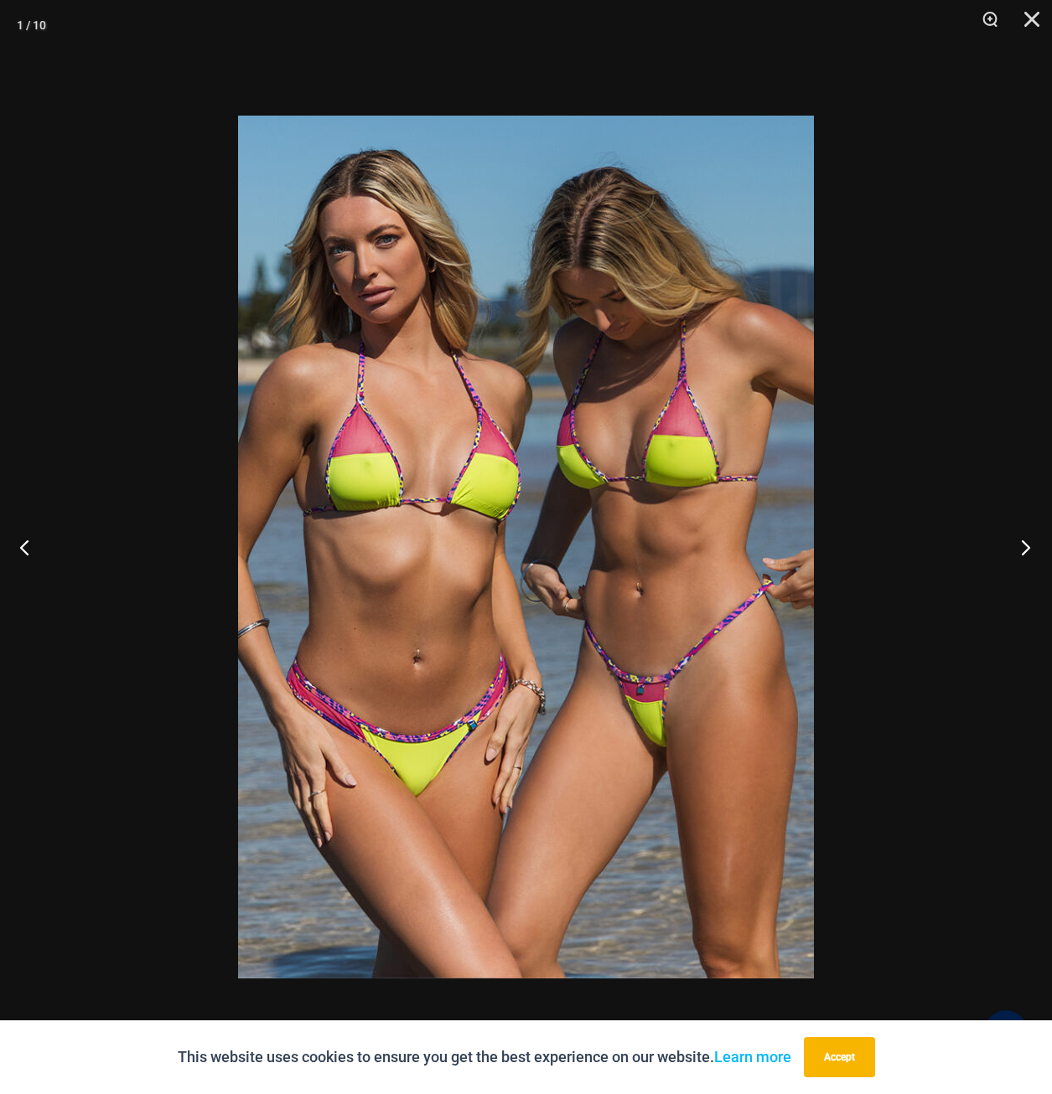
click at [1024, 547] on button "Next" at bounding box center [1020, 547] width 63 height 84
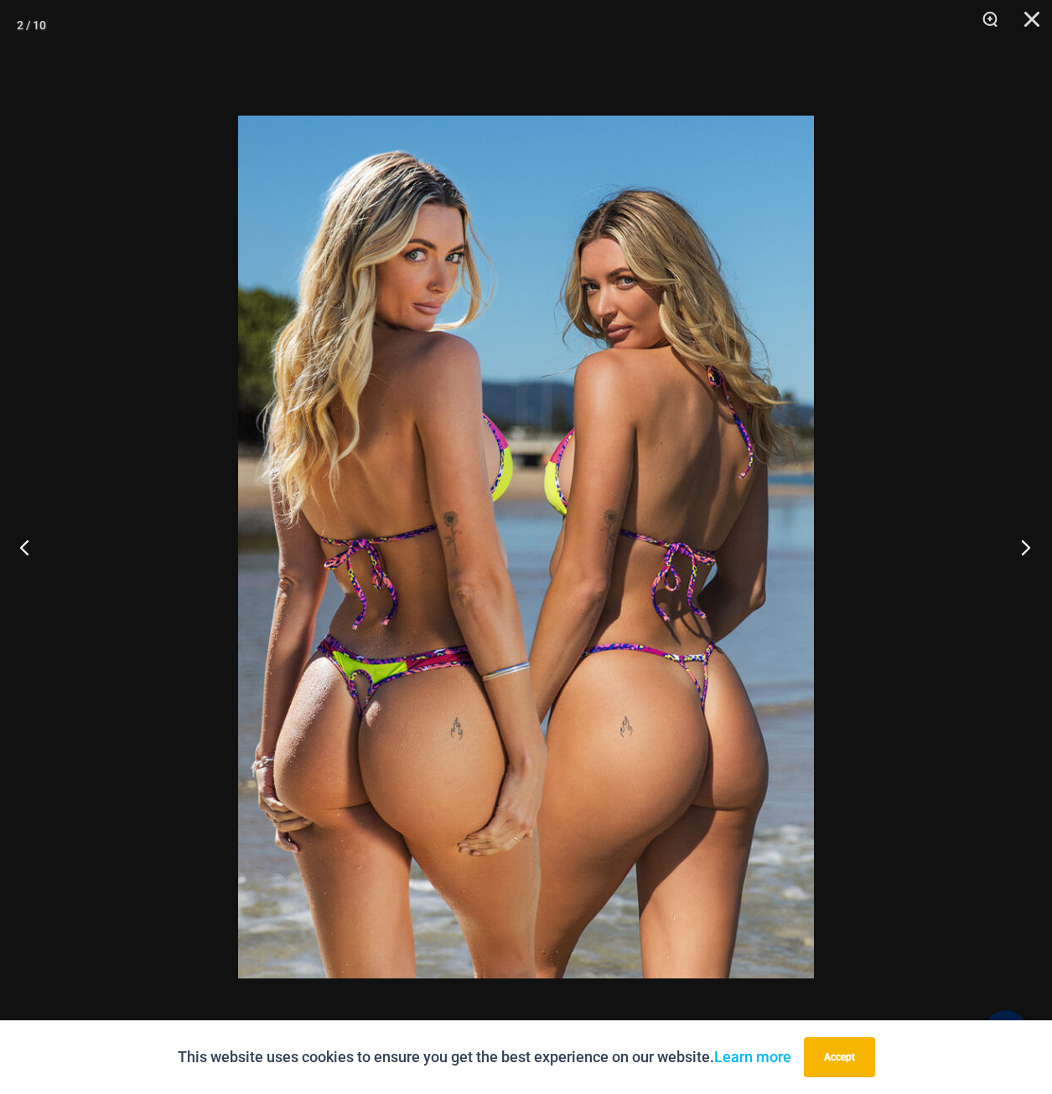
click at [1027, 547] on button "Next" at bounding box center [1020, 547] width 63 height 84
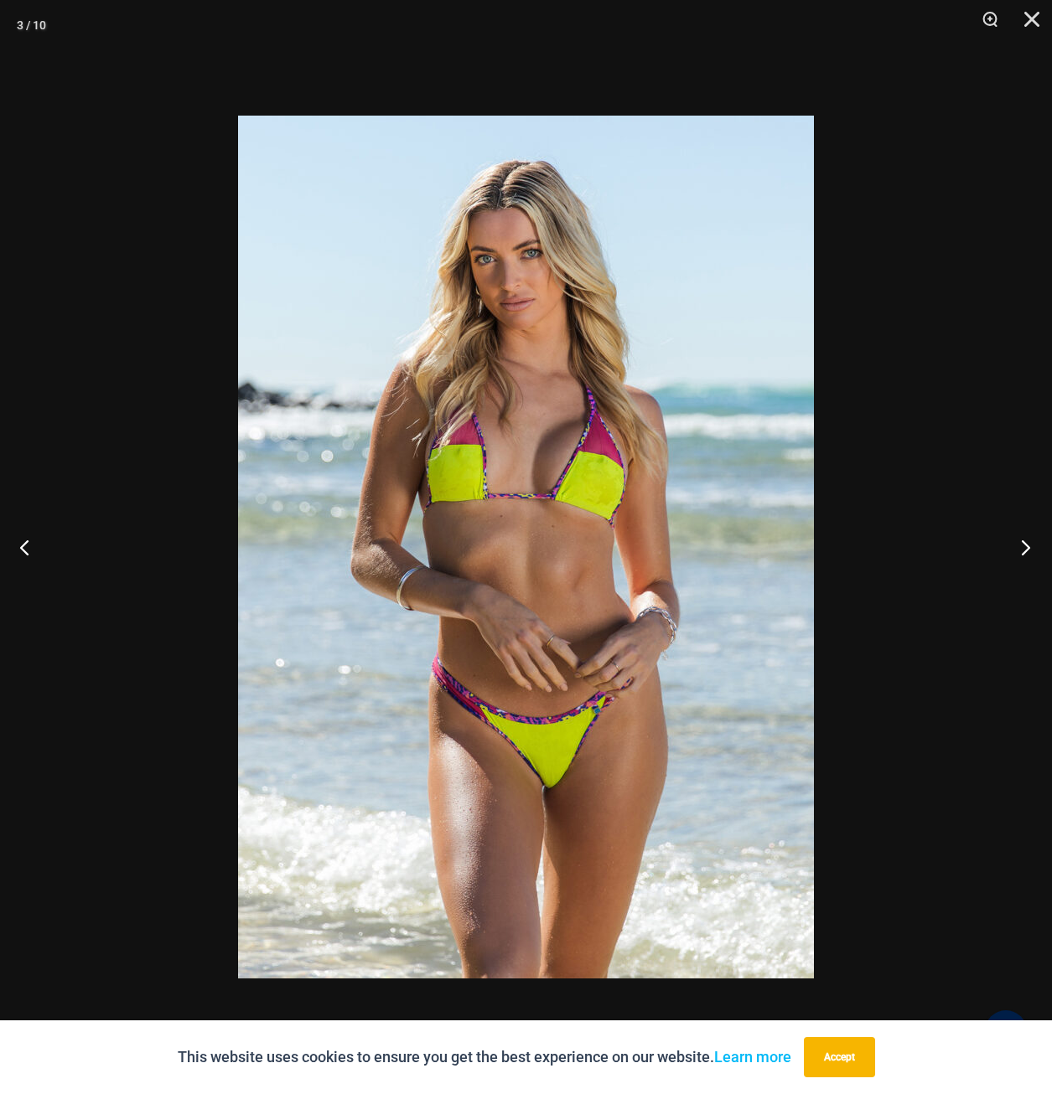
click at [1025, 553] on button "Next" at bounding box center [1020, 547] width 63 height 84
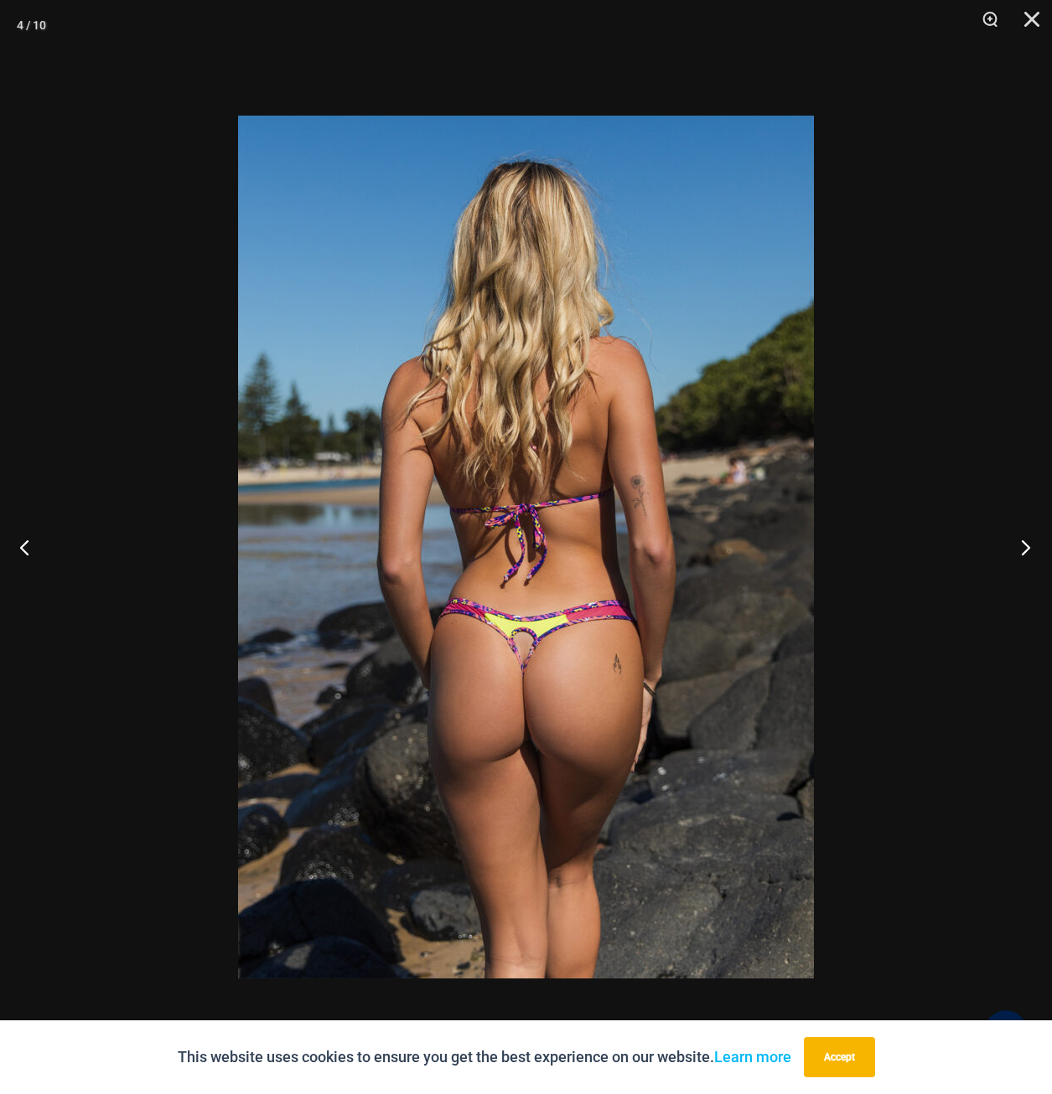
click at [1018, 541] on button "Next" at bounding box center [1020, 547] width 63 height 84
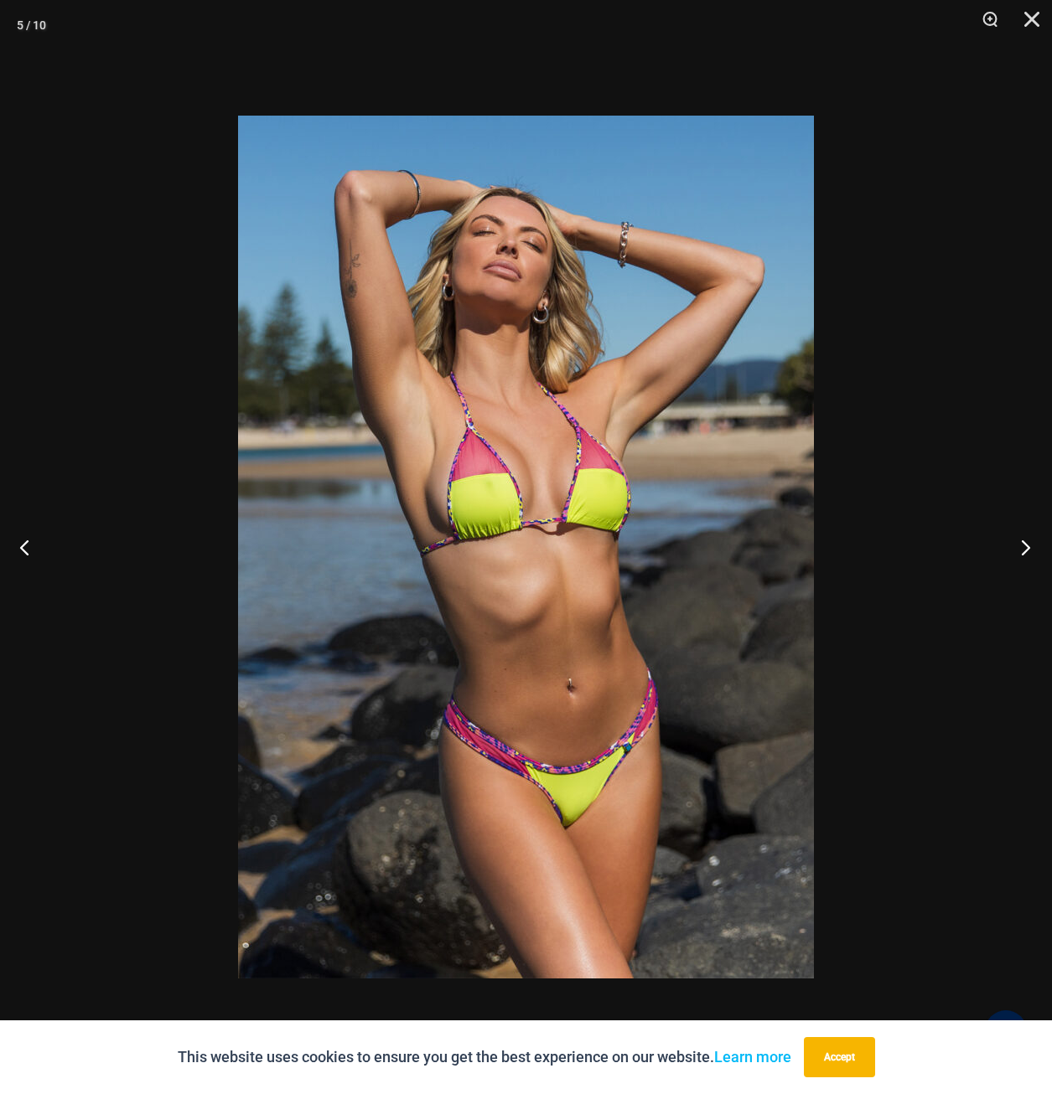
click at [1019, 541] on button "Next" at bounding box center [1020, 547] width 63 height 84
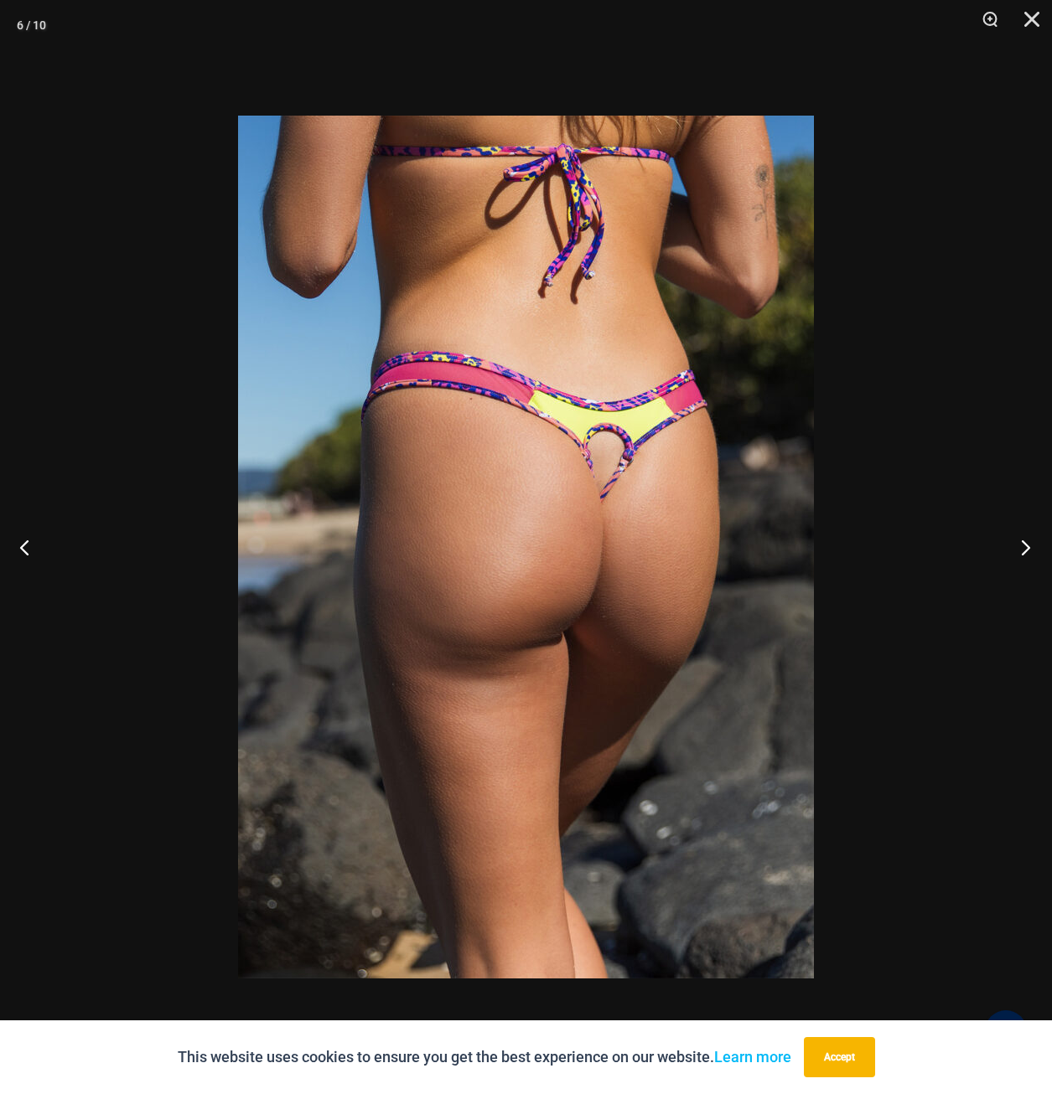
click at [1022, 540] on button "Next" at bounding box center [1020, 547] width 63 height 84
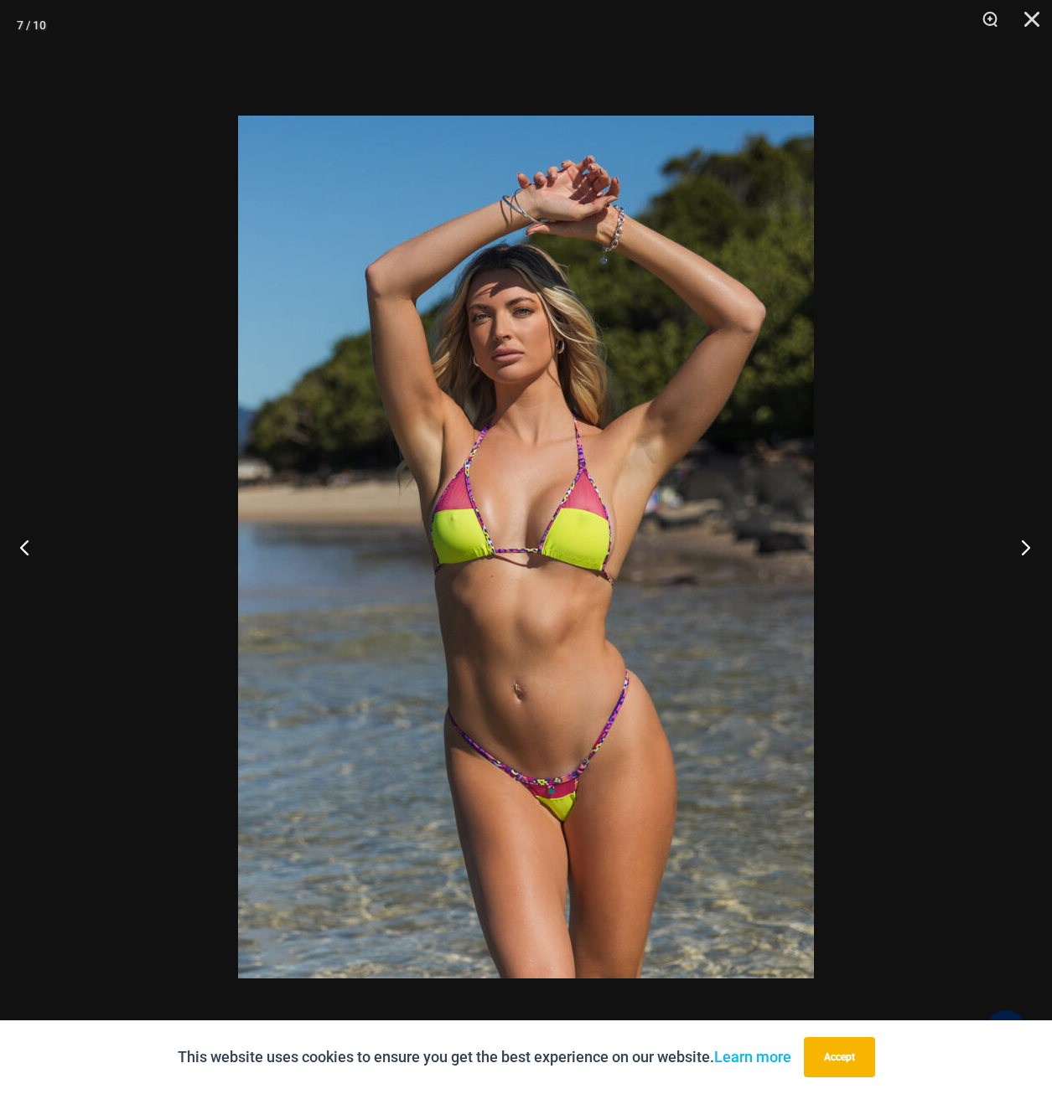
click at [1026, 541] on button "Next" at bounding box center [1020, 547] width 63 height 84
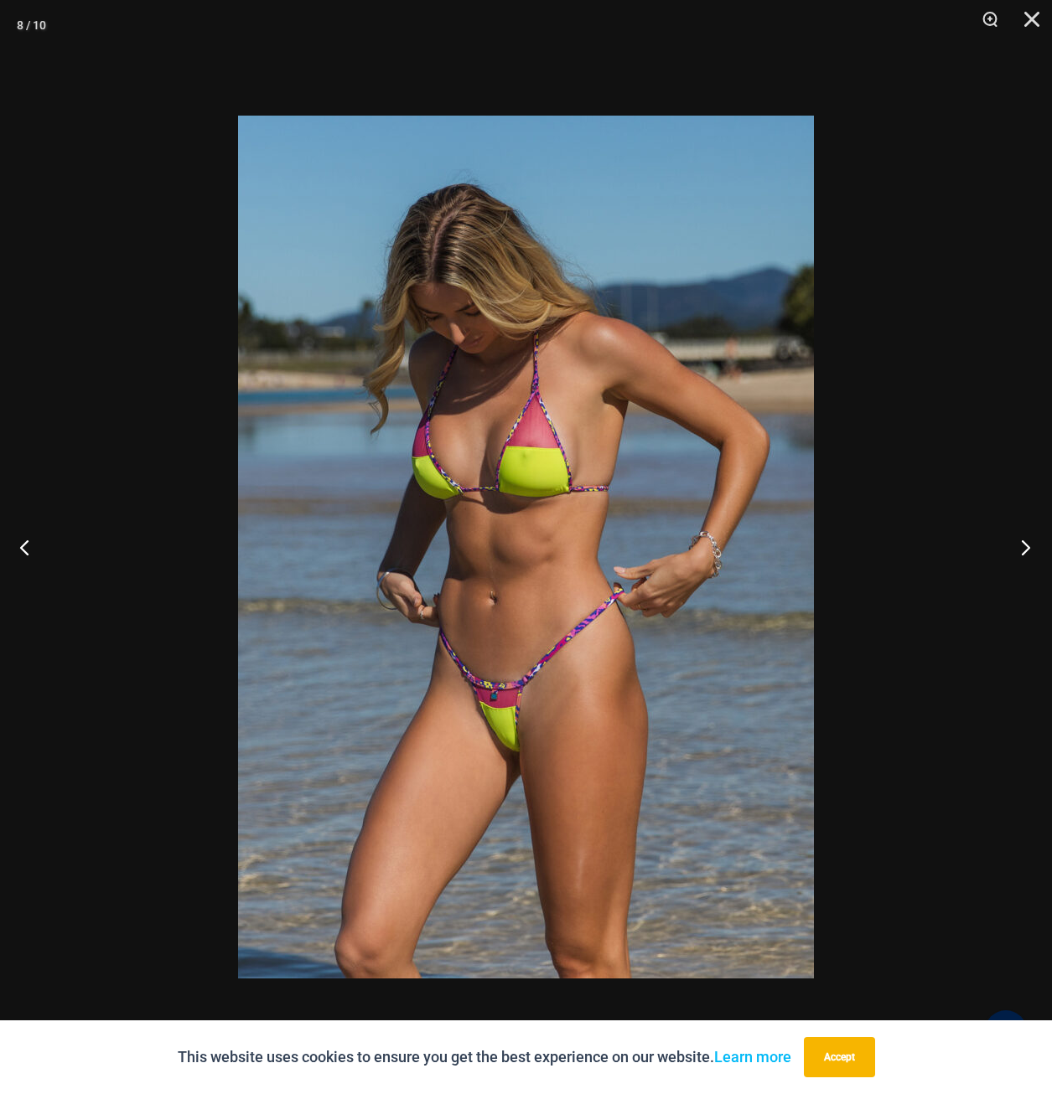
click at [1026, 541] on button "Next" at bounding box center [1020, 547] width 63 height 84
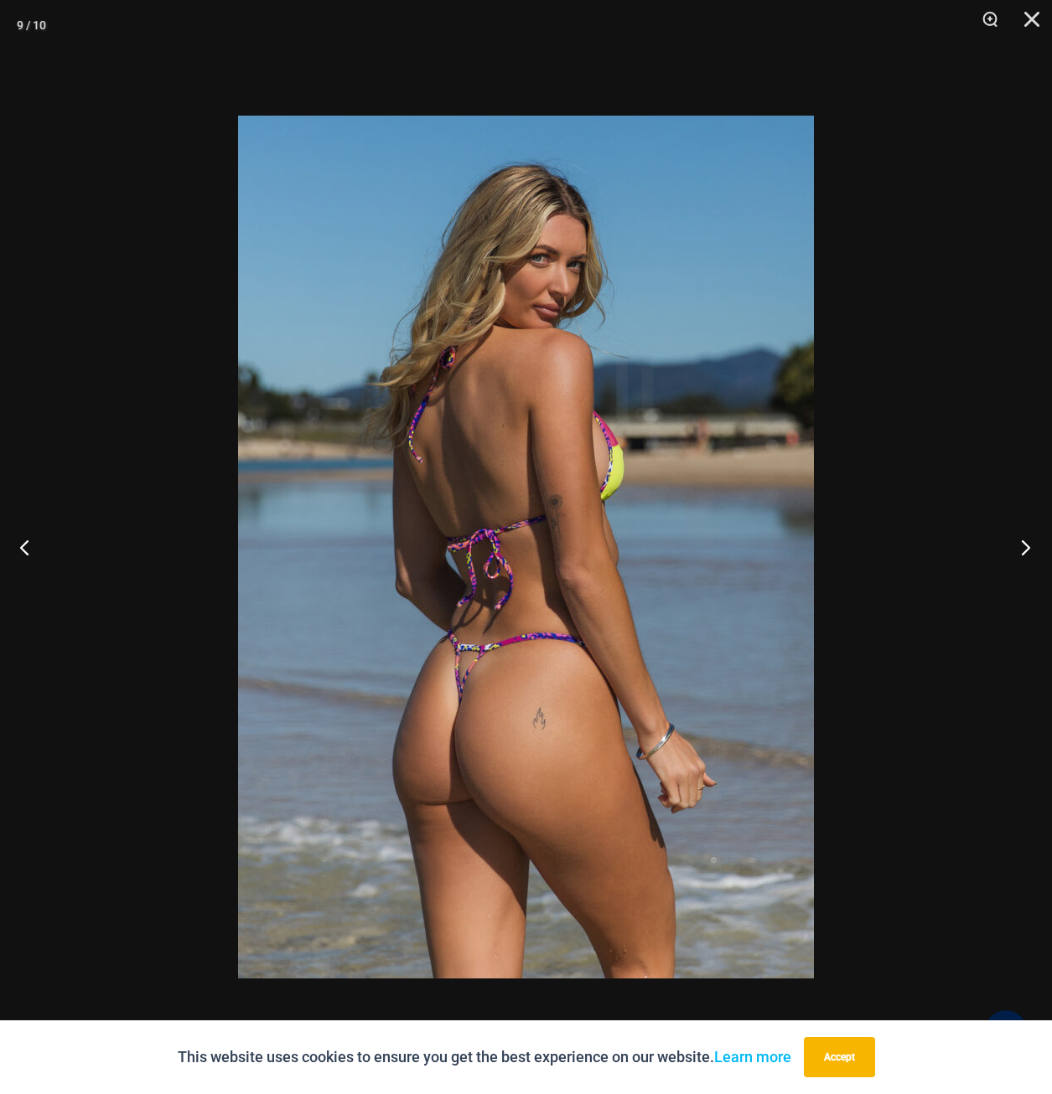
click at [1027, 541] on button "Next" at bounding box center [1020, 547] width 63 height 84
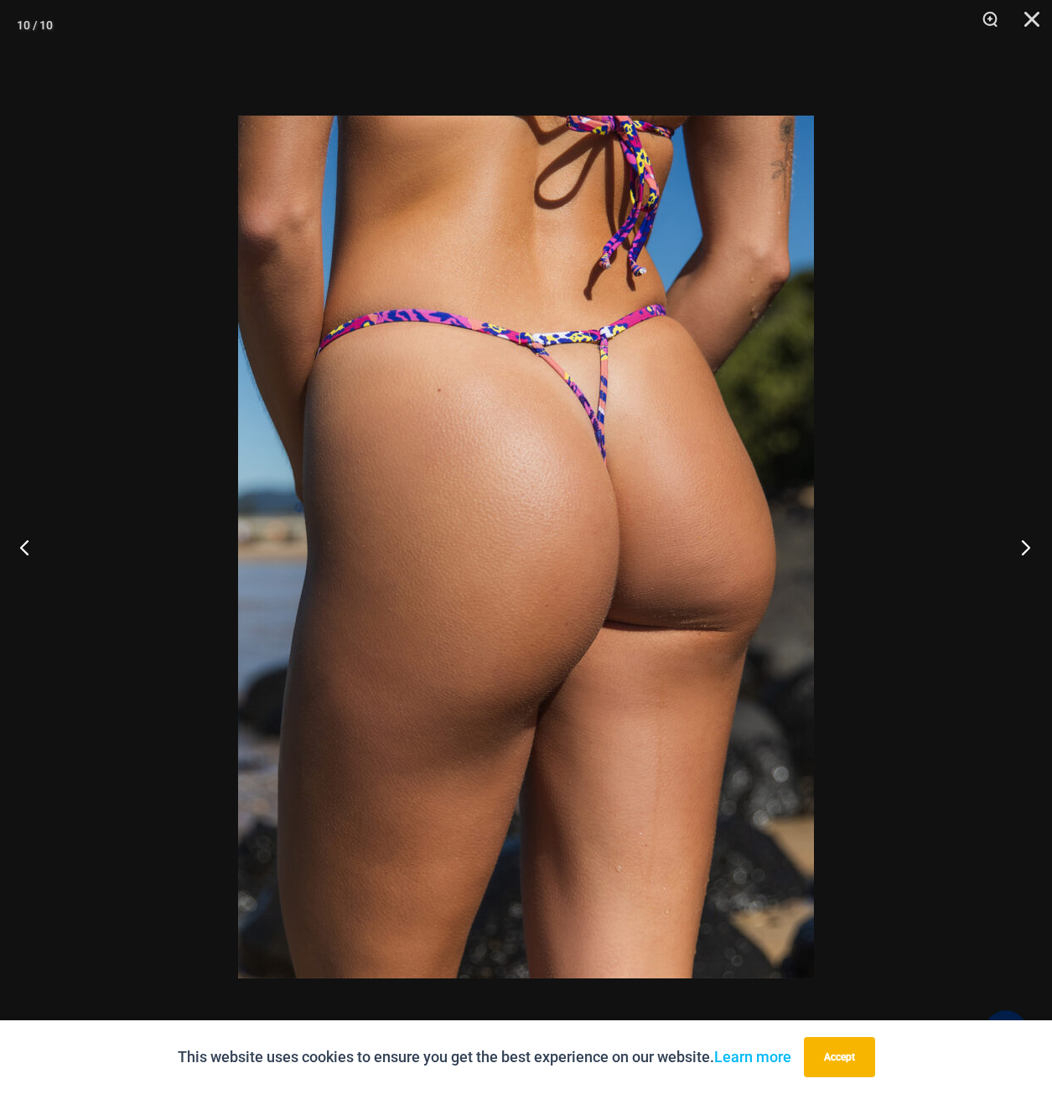
click at [1021, 551] on button "Next" at bounding box center [1020, 547] width 63 height 84
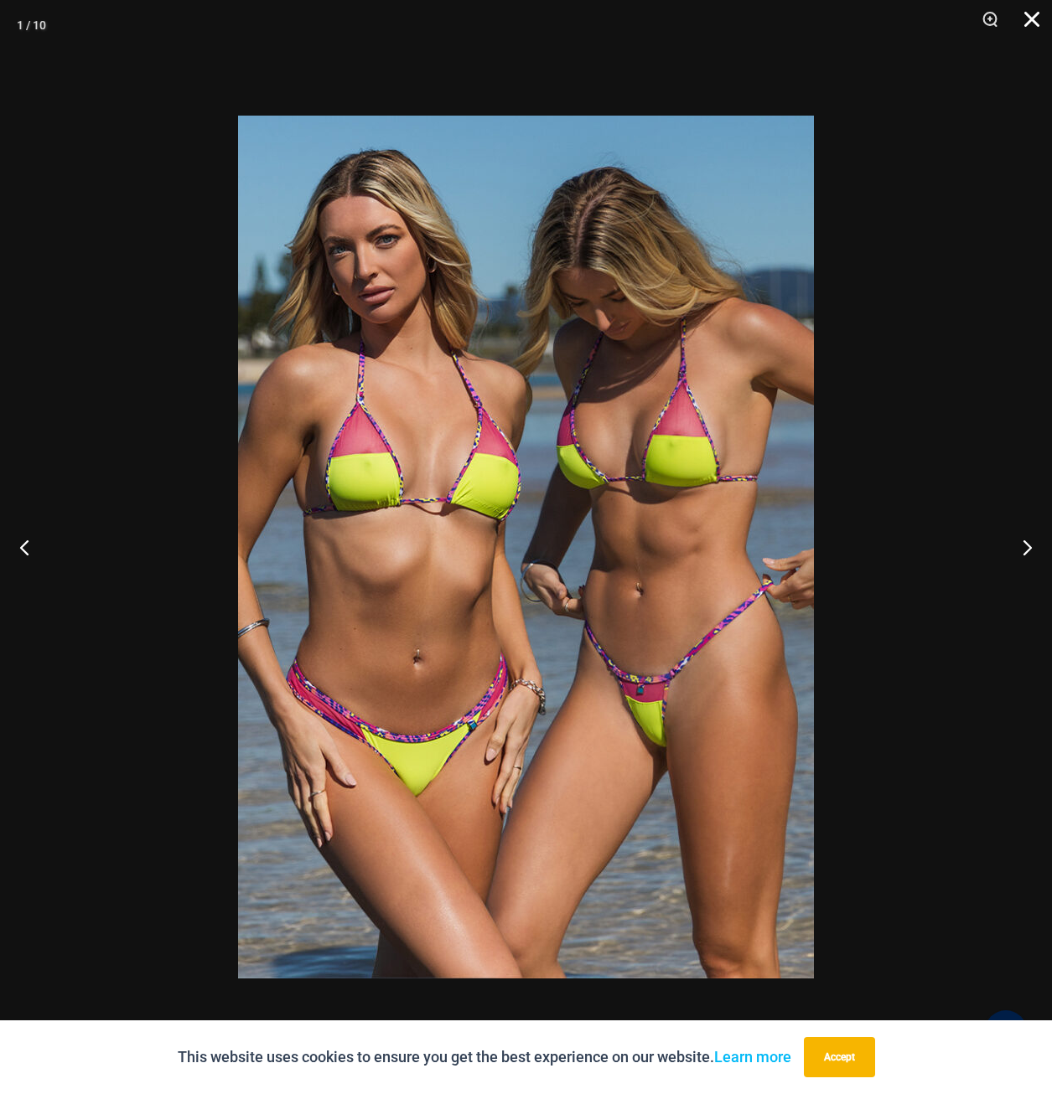
click at [1038, 13] on button "Close" at bounding box center [1026, 25] width 42 height 50
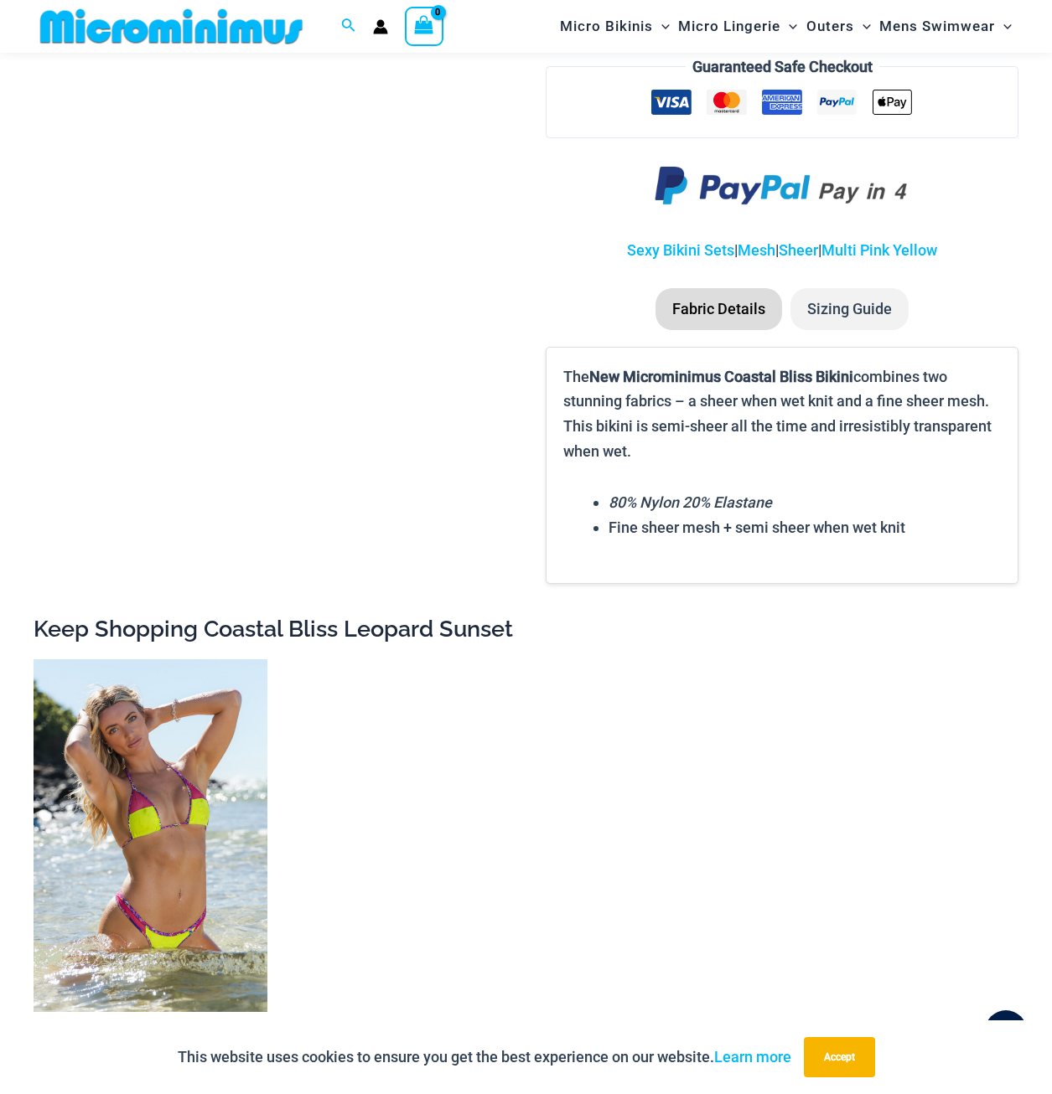
scroll to position [1998, 0]
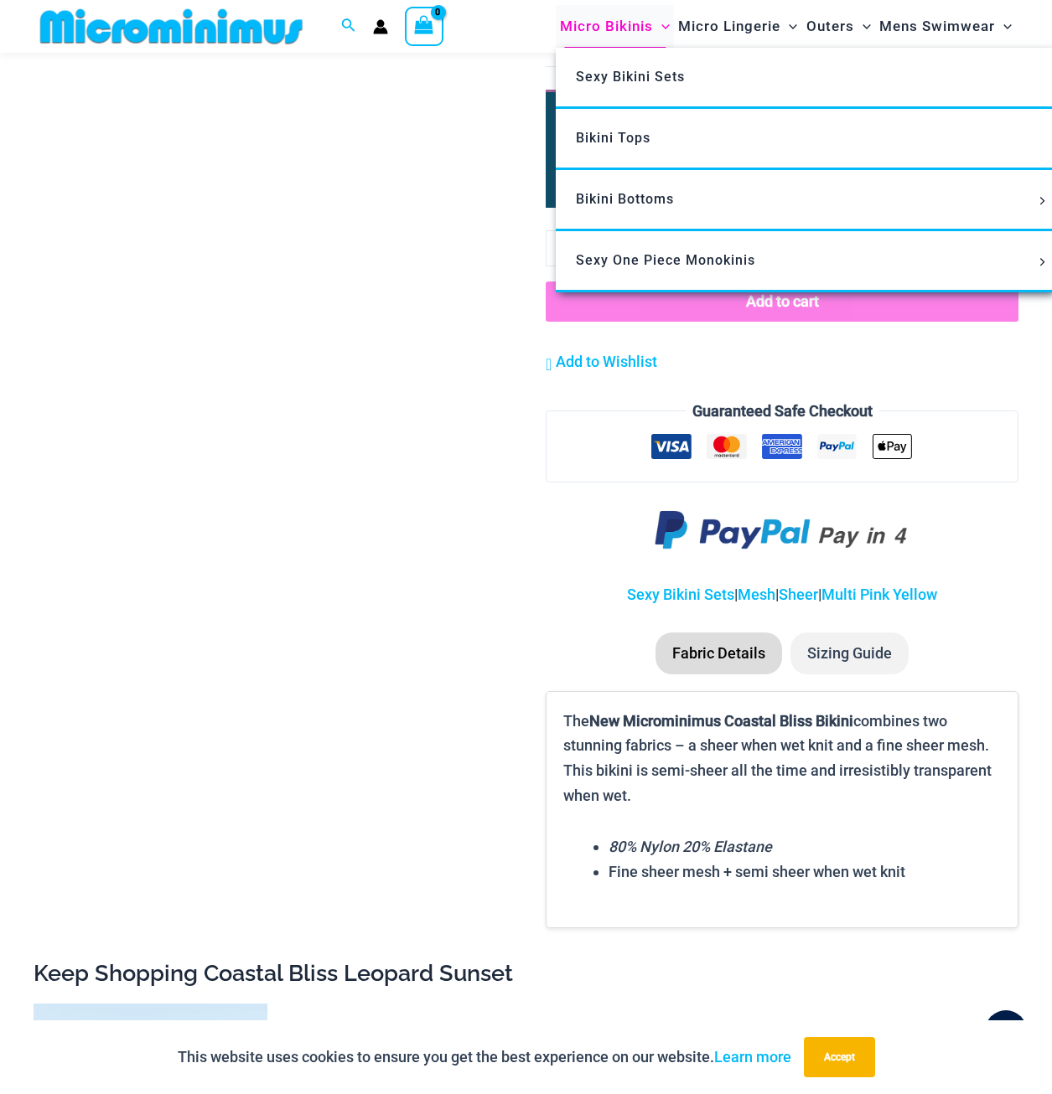
click at [607, 18] on span "Micro Bikinis" at bounding box center [606, 26] width 93 height 43
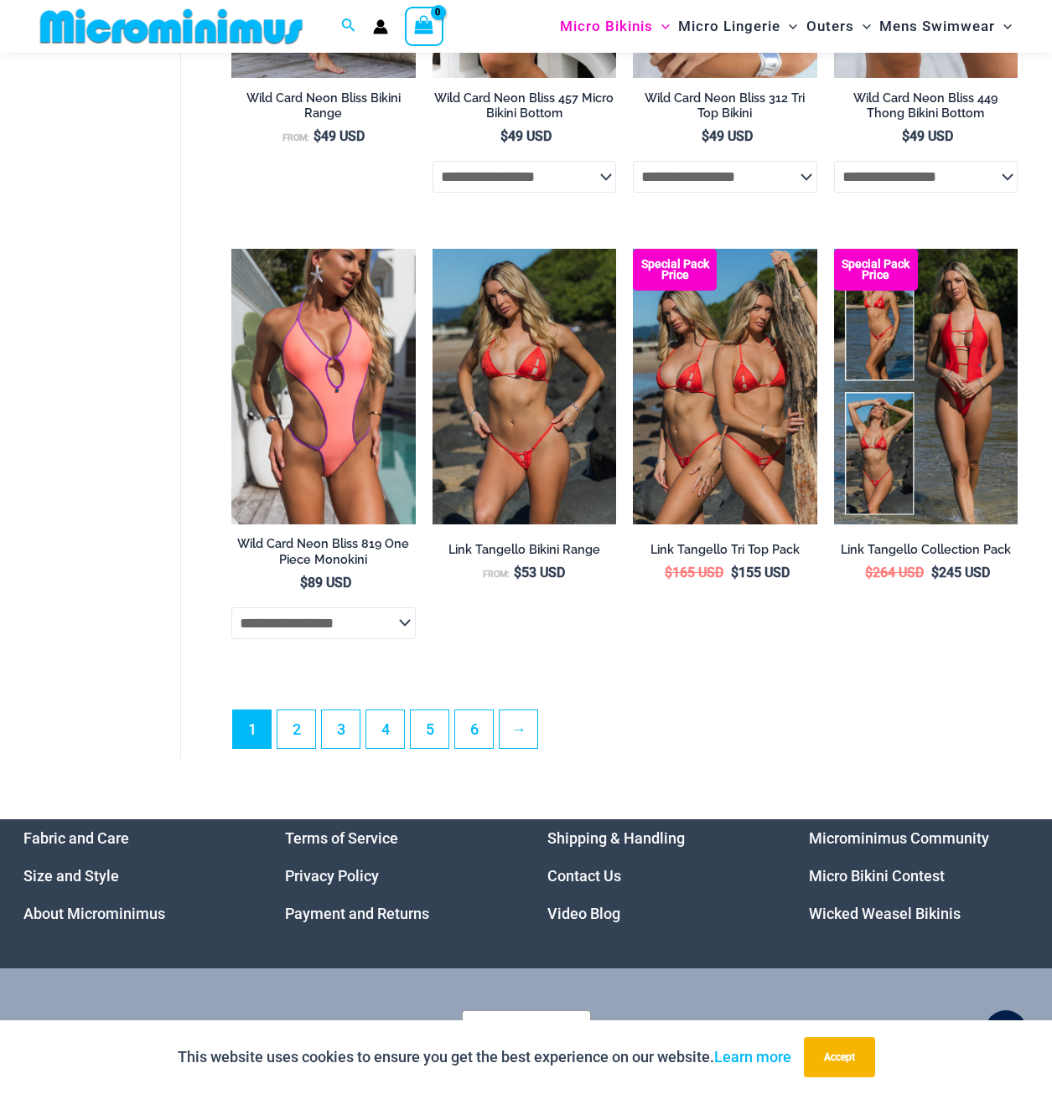
scroll to position [3603, 0]
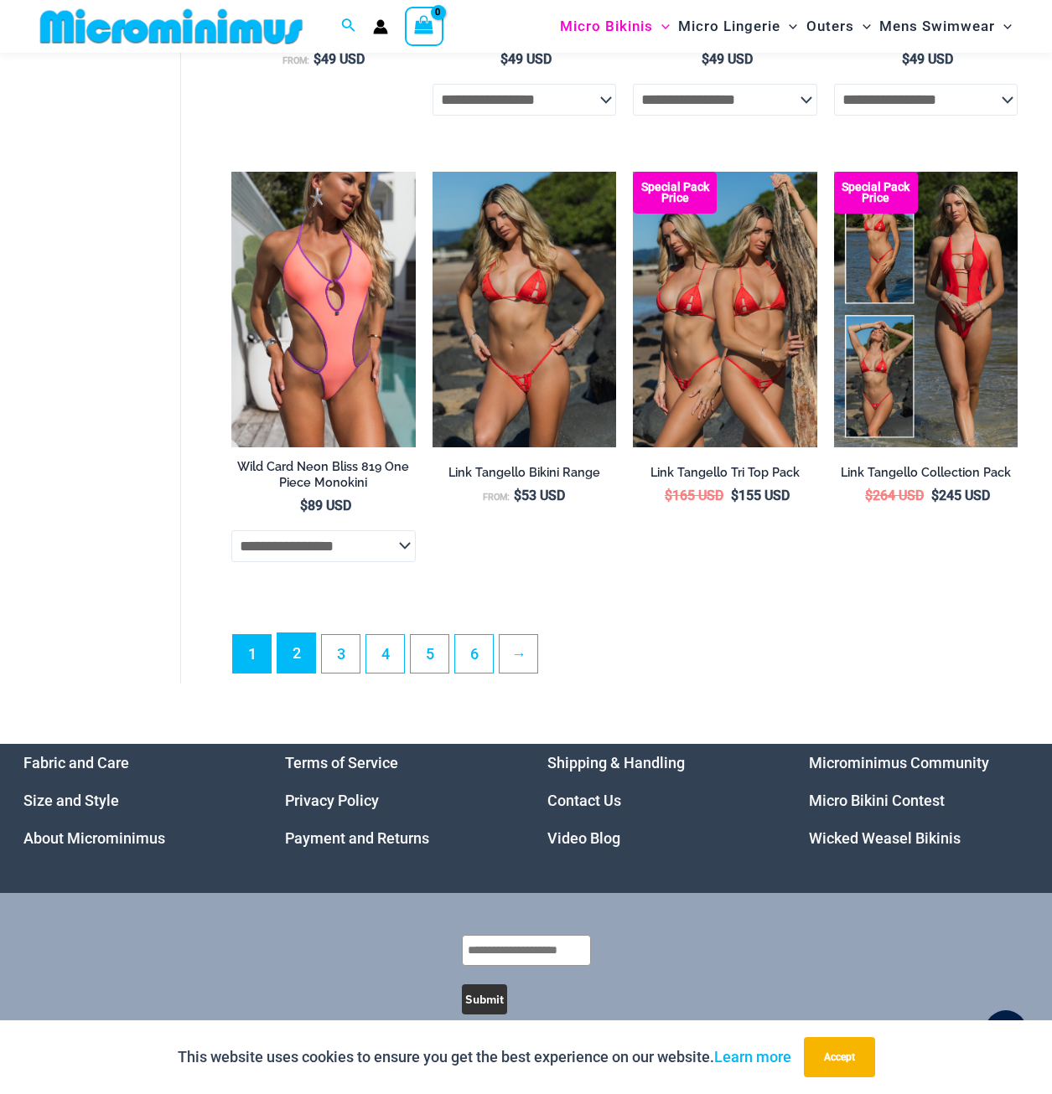
click at [299, 673] on link "2" at bounding box center [296, 653] width 38 height 39
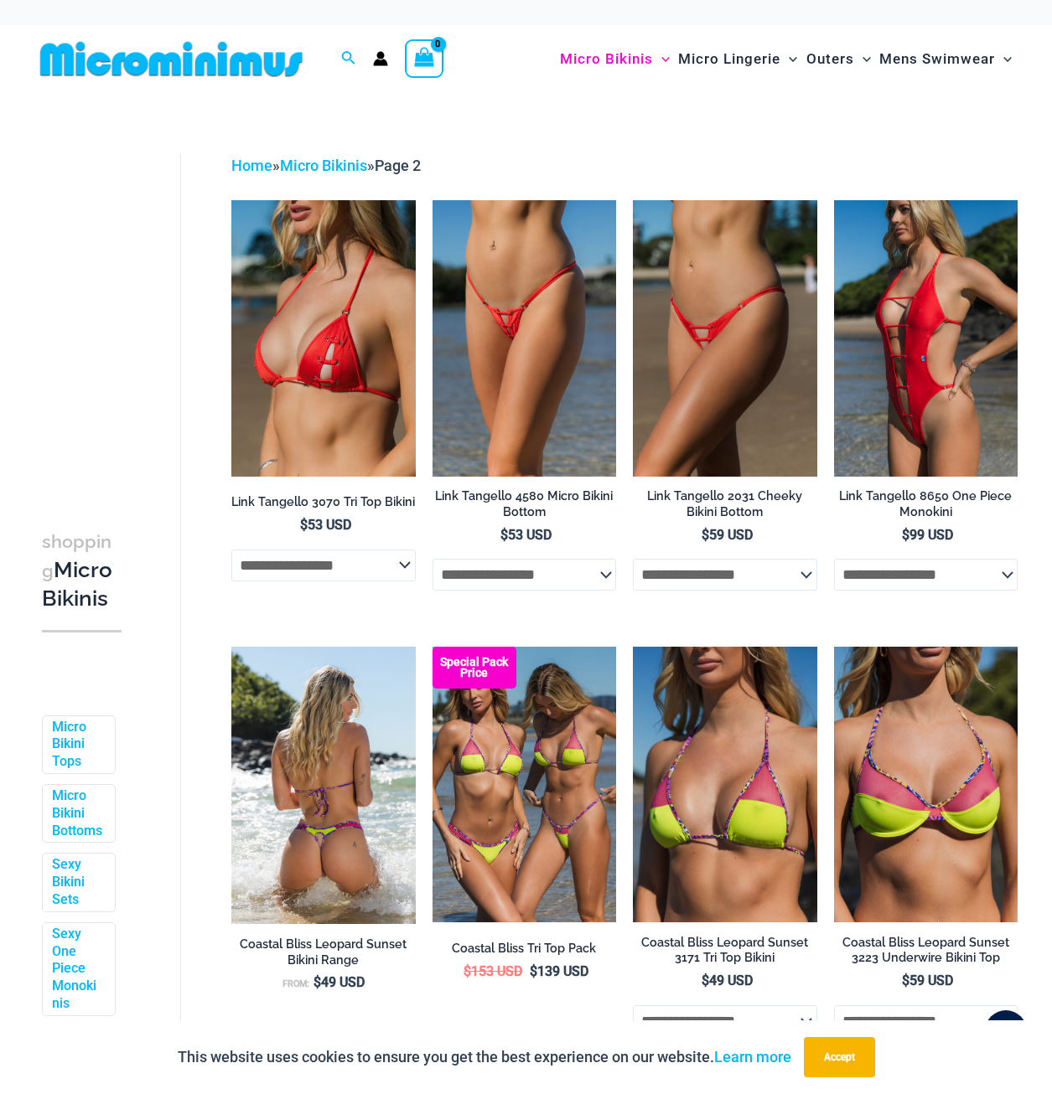
click at [314, 758] on img at bounding box center [323, 785] width 184 height 277
